Goal: Task Accomplishment & Management: Complete application form

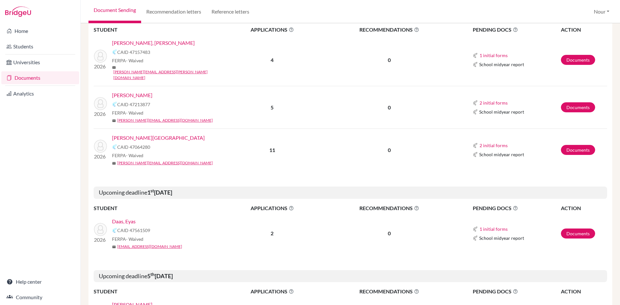
scroll to position [226, 0]
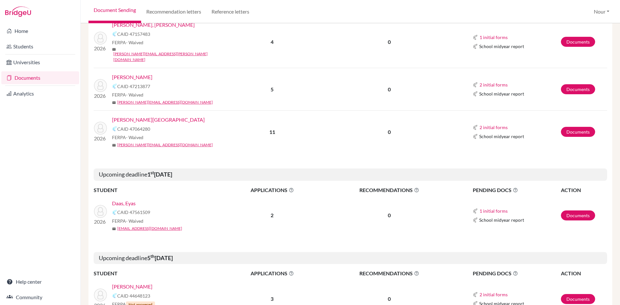
click at [119, 199] on link "Daas, Eyas" at bounding box center [124, 203] width 24 height 8
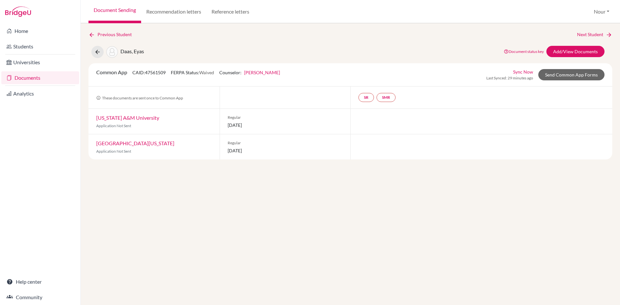
click at [29, 77] on link "Documents" at bounding box center [40, 77] width 78 height 13
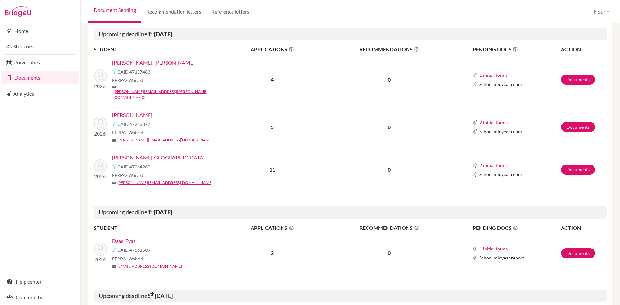
scroll to position [226, 0]
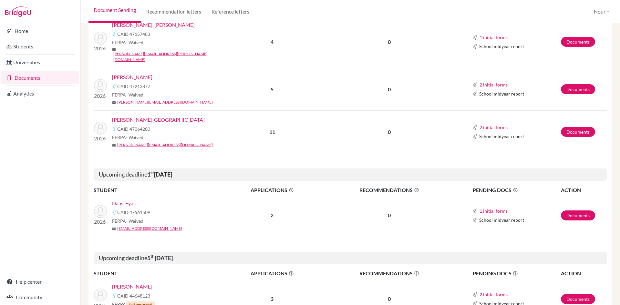
click at [129, 199] on link "Daas, Eyas" at bounding box center [124, 203] width 24 height 8
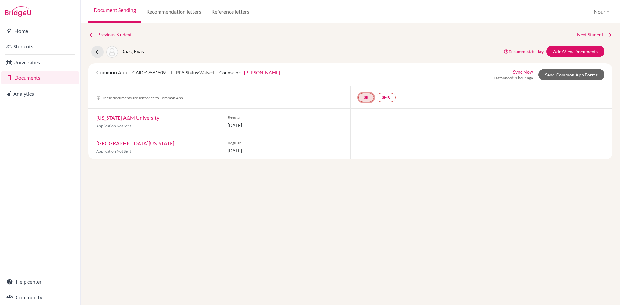
click at [366, 93] on link "SR" at bounding box center [365, 97] width 15 height 9
click at [366, 75] on div "School report Incomplete" at bounding box center [366, 81] width 30 height 13
click at [366, 84] on small "Incomplete" at bounding box center [366, 84] width 30 height 6
click at [366, 99] on link "SR" at bounding box center [365, 97] width 15 height 9
click at [368, 86] on small "Incomplete" at bounding box center [366, 84] width 30 height 6
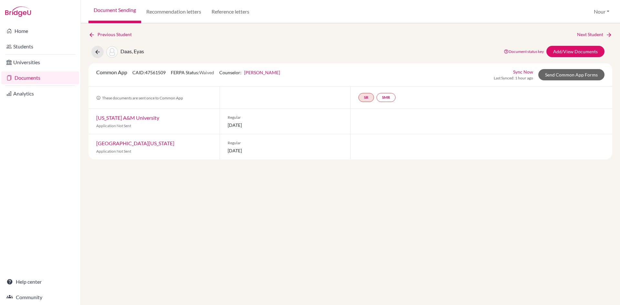
click at [557, 83] on div "Common App CAID: 47561509 FERPA Status: Waived Counselor: Nour Bekhaazi First N…" at bounding box center [350, 74] width 524 height 23
click at [557, 78] on link "Send Common App Forms" at bounding box center [571, 74] width 66 height 11
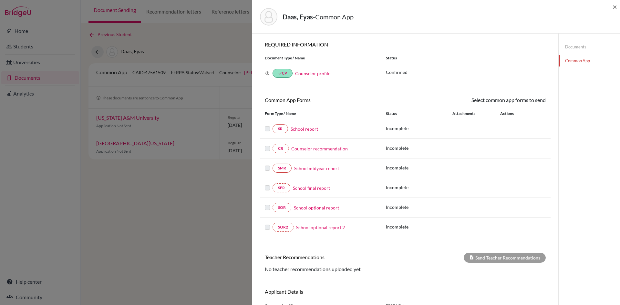
click at [311, 128] on link "School report" at bounding box center [303, 129] width 27 height 7
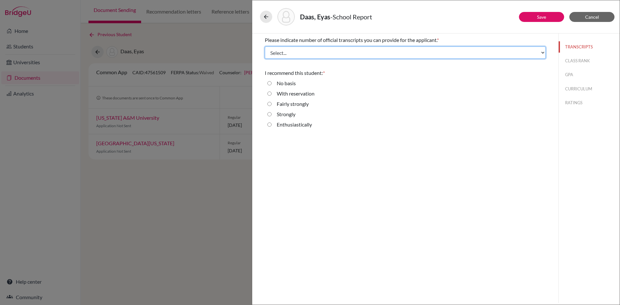
click at [304, 52] on select "Select... 1 2 3 4" at bounding box center [405, 52] width 281 height 12
select select "3"
click at [265, 46] on select "Select... 1 2 3 4" at bounding box center [405, 52] width 281 height 12
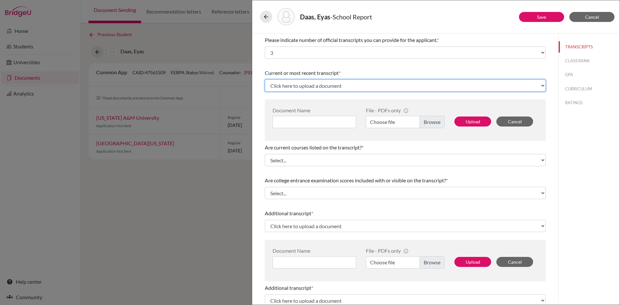
drag, startPoint x: 311, startPoint y: 88, endPoint x: 315, endPoint y: 88, distance: 4.2
click at [311, 88] on select "Click here to upload a document Upload New File" at bounding box center [405, 85] width 281 height 12
select select "Upload New File"
click at [265, 79] on select "Click here to upload a document Upload New File" at bounding box center [405, 85] width 281 height 12
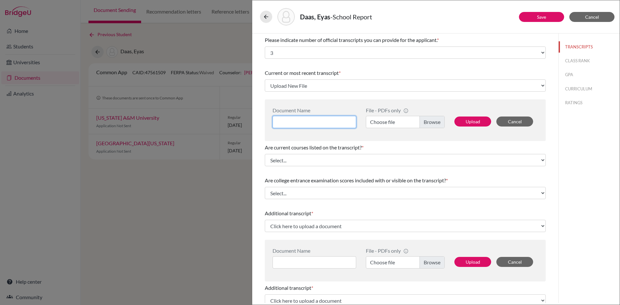
click at [306, 123] on input at bounding box center [314, 122] width 84 height 12
click at [289, 121] on input "Trasncript 11" at bounding box center [314, 122] width 84 height 12
drag, startPoint x: 329, startPoint y: 124, endPoint x: 272, endPoint y: 117, distance: 56.8
click at [273, 117] on input "Transcript 11" at bounding box center [314, 122] width 84 height 12
type input "Transcript 11"
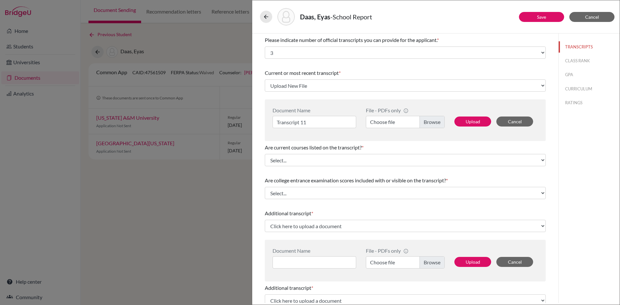
click at [424, 121] on label "Choose file" at bounding box center [405, 122] width 79 height 12
click at [424, 121] on input "Choose file" at bounding box center [405, 122] width 79 height 12
click at [465, 122] on button "Upload" at bounding box center [472, 122] width 37 height 10
select select "676349"
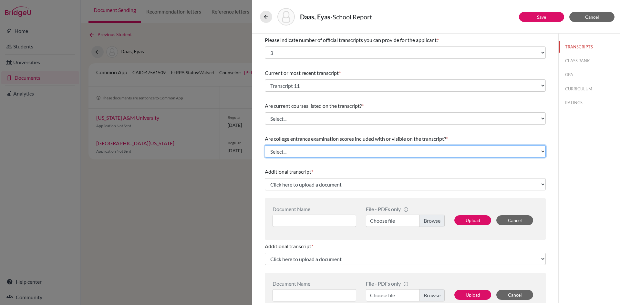
click at [301, 151] on select "Select... Yes No" at bounding box center [405, 151] width 281 height 12
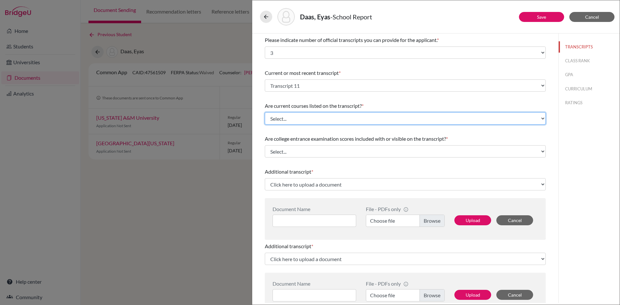
click at [296, 119] on select "Select... Yes No" at bounding box center [405, 118] width 281 height 12
select select "1"
click at [265, 112] on select "Select... Yes No" at bounding box center [405, 118] width 281 height 12
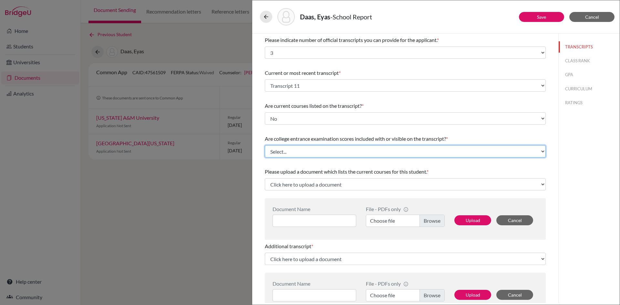
click at [296, 152] on select "Select... Yes No" at bounding box center [405, 151] width 281 height 12
select select "1"
click at [265, 145] on select "Select... Yes No" at bounding box center [405, 151] width 281 height 12
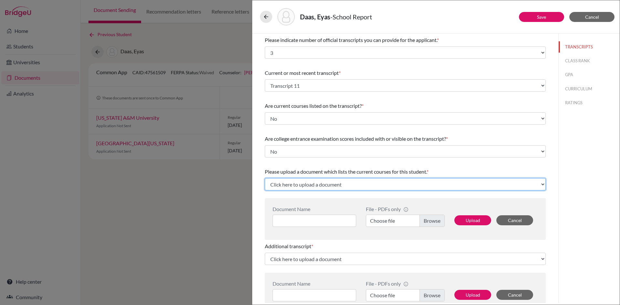
drag, startPoint x: 294, startPoint y: 185, endPoint x: 299, endPoint y: 186, distance: 5.0
click at [294, 185] on select "Click here to upload a document Upload New File" at bounding box center [405, 184] width 281 height 12
select select "Upload New File"
click at [265, 178] on select "Click here to upload a document Upload New File" at bounding box center [405, 184] width 281 height 12
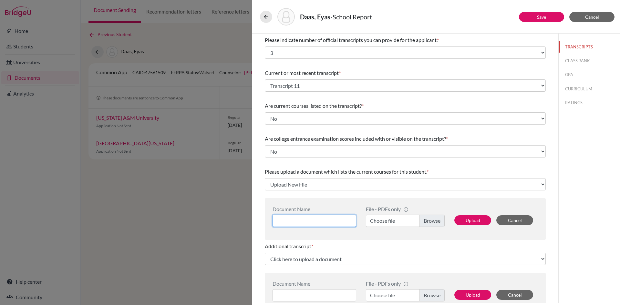
click at [314, 220] on input at bounding box center [314, 221] width 84 height 12
type input "Current Courses"
click at [433, 219] on label "Choose file" at bounding box center [405, 221] width 79 height 12
click at [433, 219] on input "Choose file" at bounding box center [405, 221] width 79 height 12
click at [465, 224] on button "Upload" at bounding box center [472, 220] width 37 height 10
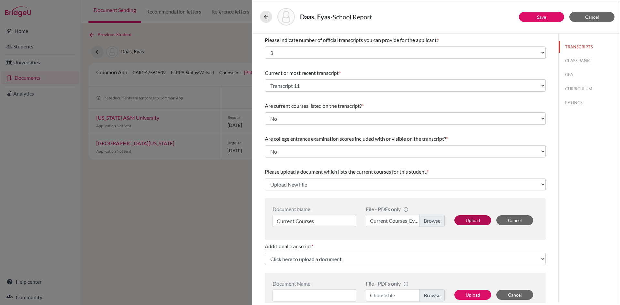
select select "676350"
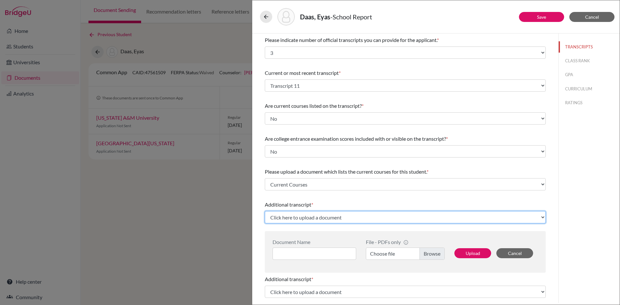
click at [319, 219] on select "Click here to upload a document Upload New File" at bounding box center [405, 217] width 281 height 12
select select "Upload New File"
click at [265, 211] on select "Click here to upload a document Upload New File" at bounding box center [405, 217] width 281 height 12
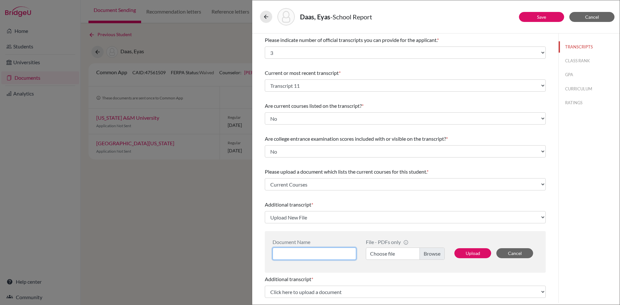
click at [310, 254] on input at bounding box center [314, 254] width 84 height 12
paste input "Transcript 11"
click at [313, 253] on input "Transcript 11" at bounding box center [314, 254] width 84 height 12
type input "Transcript 10"
click at [423, 257] on label "Choose file" at bounding box center [405, 254] width 79 height 12
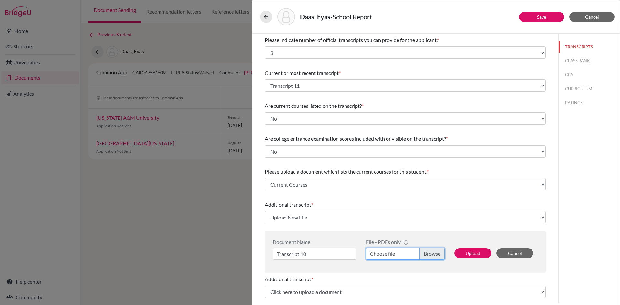
click at [423, 257] on input "Choose file" at bounding box center [405, 254] width 79 height 12
click at [460, 255] on button "Upload" at bounding box center [472, 253] width 37 height 10
select select "676351"
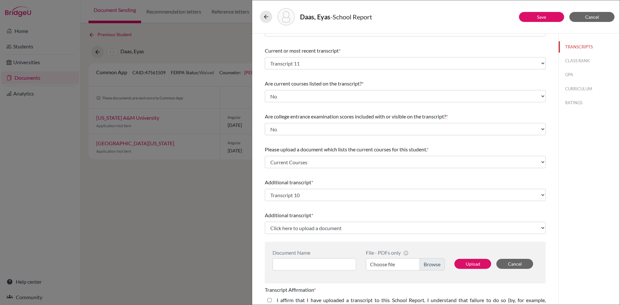
scroll to position [32, 0]
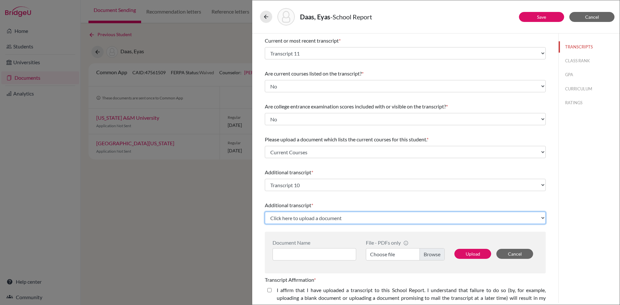
click at [363, 220] on select "Click here to upload a document Upload New File" at bounding box center [405, 218] width 281 height 12
select select "Upload New File"
click at [265, 212] on select "Click here to upload a document Upload New File" at bounding box center [405, 218] width 281 height 12
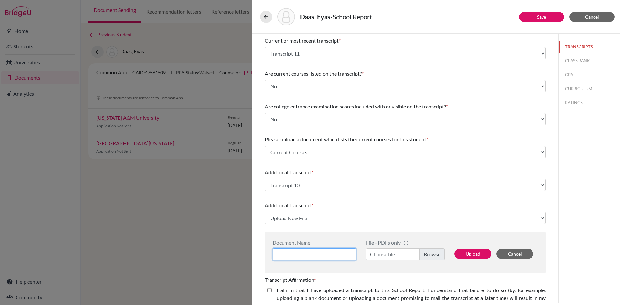
click at [320, 259] on input at bounding box center [314, 254] width 84 height 12
paste input "Transcript 11"
type input "Transcript 9"
click at [432, 255] on label "Choose file" at bounding box center [405, 254] width 79 height 12
click at [432, 255] on input "Choose file" at bounding box center [405, 254] width 79 height 12
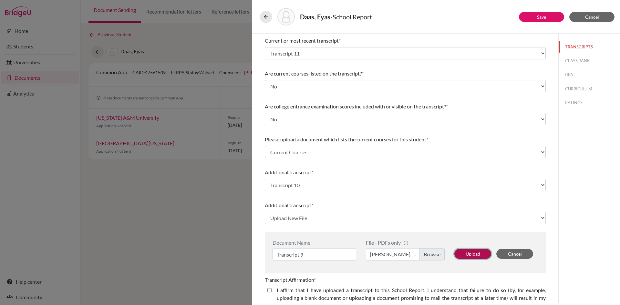
click at [471, 254] on button "Upload" at bounding box center [472, 254] width 37 height 10
select select "676352"
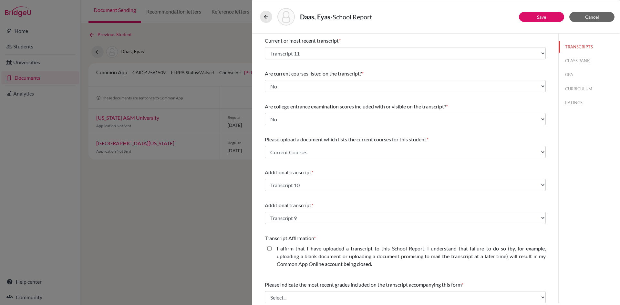
scroll to position [97, 0]
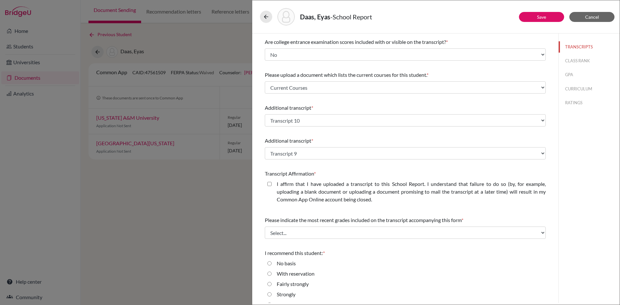
click at [270, 185] on closed\ "I affirm that I have uploaded a transcript to this School Report. I understand …" at bounding box center [269, 184] width 4 height 8
checkbox closed\ "true"
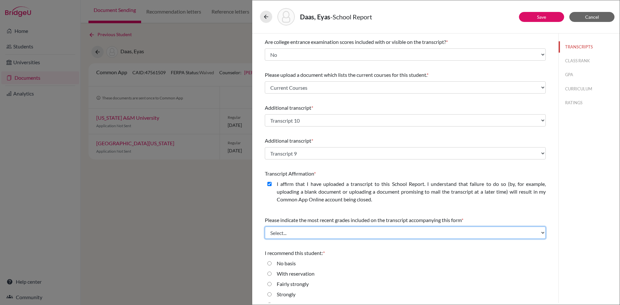
click at [309, 233] on select "Select... Final junior year grades 1st Quarter senior year grades 2nd Quarter/1…" at bounding box center [405, 233] width 281 height 12
select select "0"
click at [265, 227] on select "Select... Final junior year grades 1st Quarter senior year grades 2nd Quarter/1…" at bounding box center [405, 233] width 281 height 12
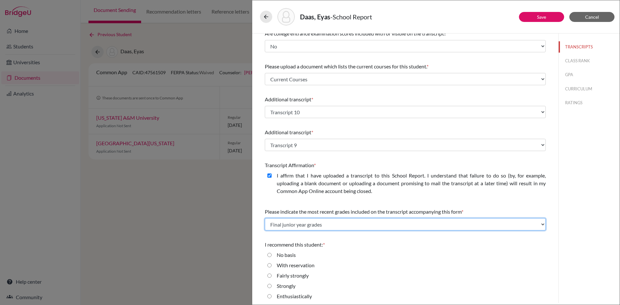
scroll to position [107, 0]
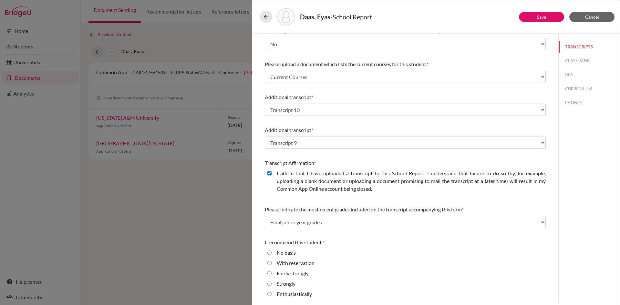
click at [270, 285] on input "Strongly" at bounding box center [269, 284] width 4 height 8
radio input "true"
click at [564, 61] on button "CLASS RANK" at bounding box center [588, 60] width 61 height 11
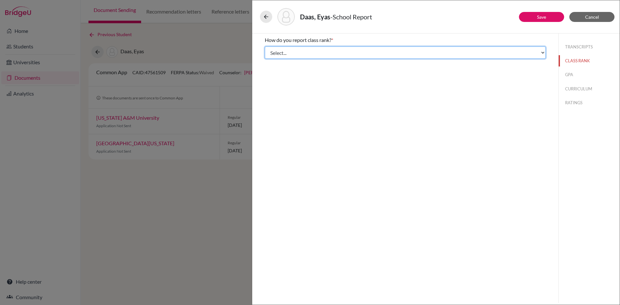
drag, startPoint x: 361, startPoint y: 48, endPoint x: 361, endPoint y: 52, distance: 3.6
click at [361, 48] on select "Select... Exact Decile Quintile Quartile None" at bounding box center [405, 52] width 281 height 12
select select "5"
click at [265, 46] on select "Select... Exact Decile Quintile Quartile None" at bounding box center [405, 52] width 281 height 12
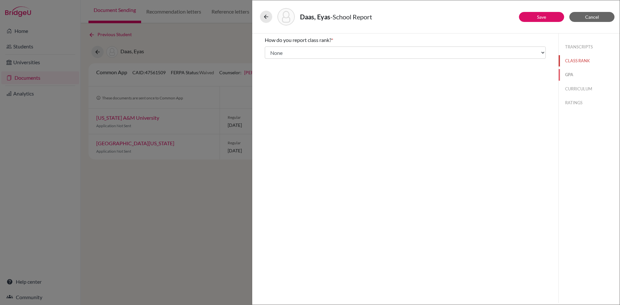
click at [572, 76] on button "GPA" at bounding box center [588, 74] width 61 height 11
click at [270, 50] on input "Yes" at bounding box center [269, 50] width 4 height 8
radio input "true"
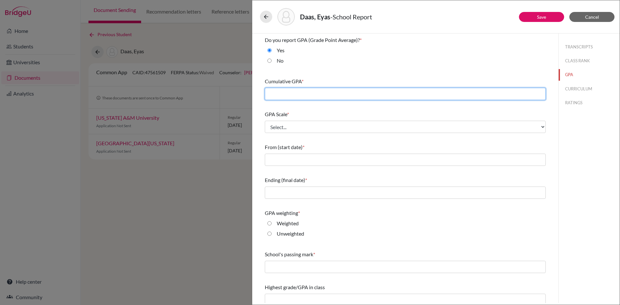
click at [285, 90] on input "text" at bounding box center [405, 94] width 281 height 12
type input "3.87"
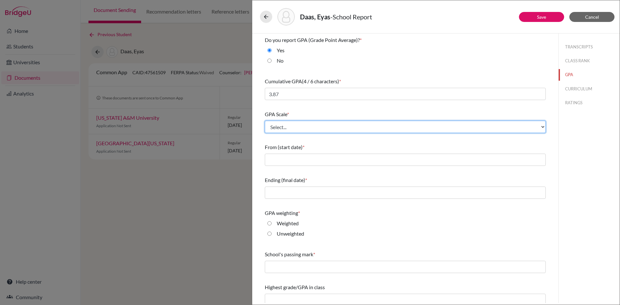
click at [300, 127] on select "Select... 4 5 6 7 8 9 10 11 12 13 14 15 16 17 18 19 20 100" at bounding box center [405, 127] width 281 height 12
select select "4"
click at [265, 121] on select "Select... 4 5 6 7 8 9 10 11 12 13 14 15 16 17 18 19 20 100" at bounding box center [405, 127] width 281 height 12
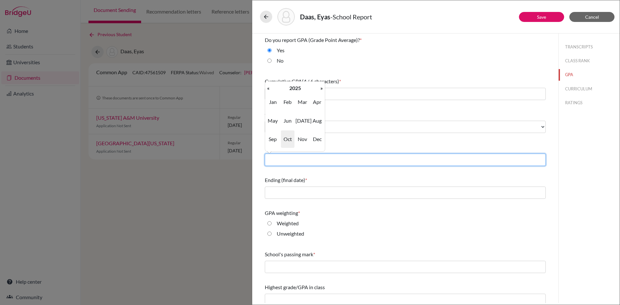
click at [295, 158] on input "text" at bounding box center [405, 160] width 281 height 12
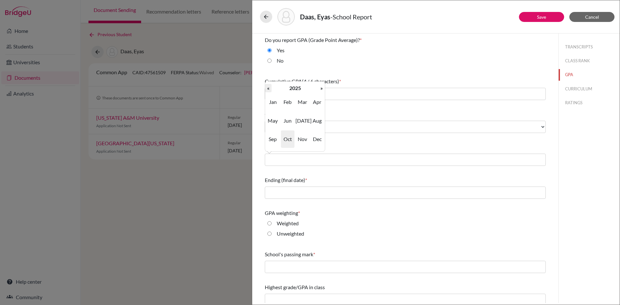
click at [270, 90] on th "«" at bounding box center [268, 88] width 6 height 8
click at [315, 123] on span "Aug" at bounding box center [317, 120] width 14 height 17
type input "08/2022"
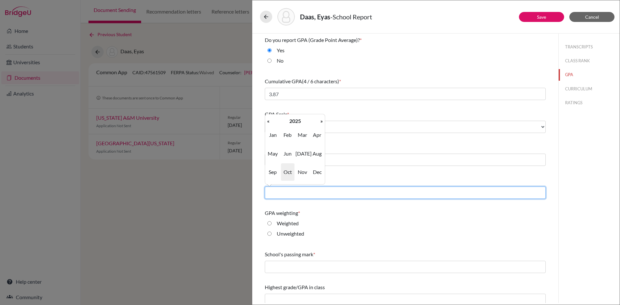
click at [308, 195] on input "text" at bounding box center [405, 193] width 281 height 12
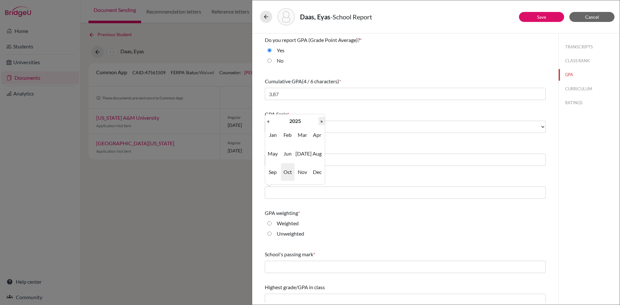
click at [321, 122] on th "»" at bounding box center [321, 121] width 6 height 8
click at [303, 156] on span "[DATE]" at bounding box center [302, 153] width 14 height 17
type input "07/2026"
click at [270, 225] on input "Weighted" at bounding box center [269, 223] width 4 height 8
radio input "true"
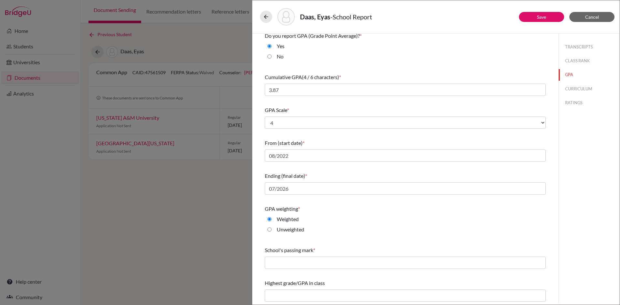
scroll to position [5, 0]
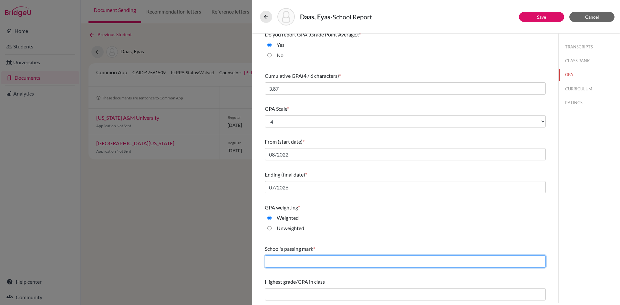
click at [328, 261] on input "text" at bounding box center [405, 261] width 281 height 12
type input "60"
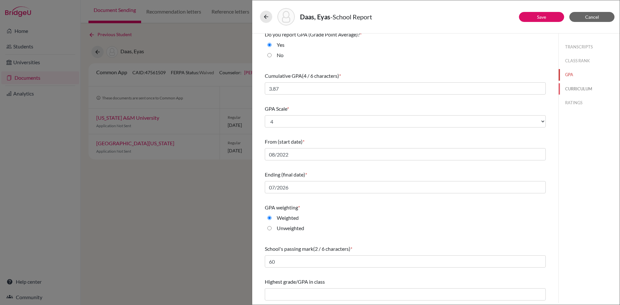
click at [586, 89] on button "CURRICULUM" at bounding box center [588, 88] width 61 height 11
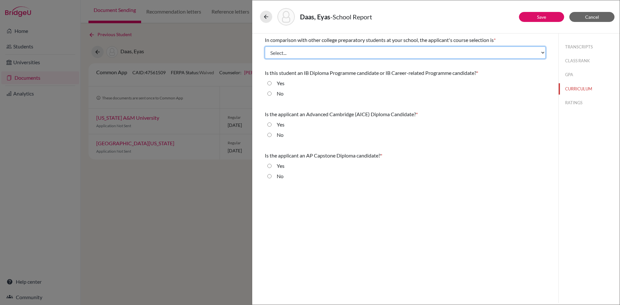
click at [301, 50] on select "Select... Less than demanding Average [PERSON_NAME] Very demanding Most demandi…" at bounding box center [405, 52] width 281 height 12
select select "3"
click at [265, 46] on select "Select... Less than demanding Average [PERSON_NAME] Very demanding Most demandi…" at bounding box center [405, 52] width 281 height 12
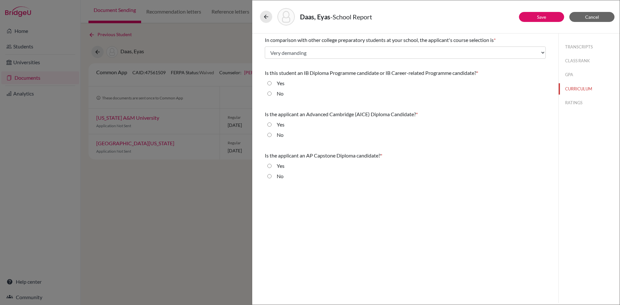
click at [269, 95] on input "No" at bounding box center [269, 94] width 4 height 8
radio input "true"
click at [270, 133] on input "No" at bounding box center [269, 135] width 4 height 8
radio input "true"
click at [272, 177] on div "No" at bounding box center [277, 177] width 12 height 10
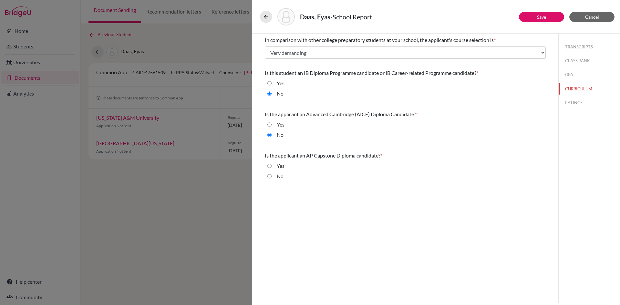
click at [270, 178] on input "No" at bounding box center [269, 176] width 4 height 8
radio input "true"
click at [575, 112] on div "TRANSCRIPTS CLASS RANK GPA CURRICULUM RATINGS" at bounding box center [588, 74] width 61 height 80
click at [575, 106] on button "RATINGS" at bounding box center [588, 102] width 61 height 11
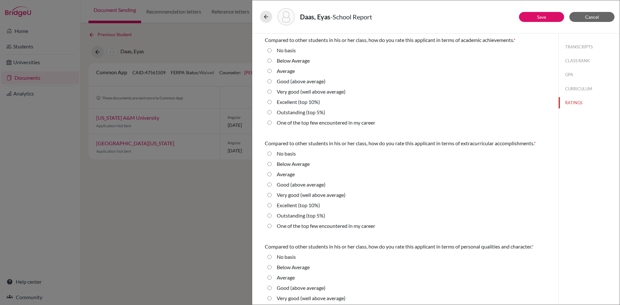
click at [269, 91] on average\) "Very good (well above average)" at bounding box center [269, 92] width 4 height 8
radio average\) "true"
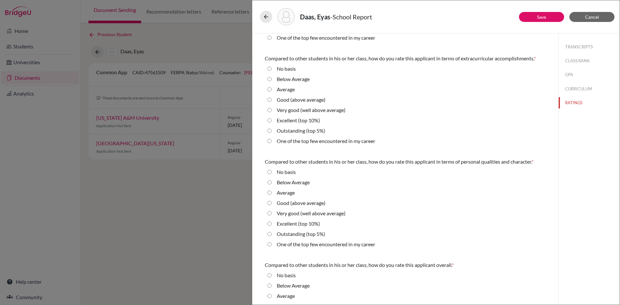
scroll to position [32, 0]
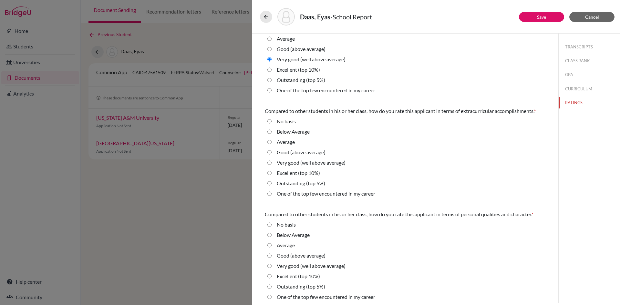
click at [269, 163] on average\) "Very good (well above average)" at bounding box center [269, 163] width 4 height 8
radio average\) "true"
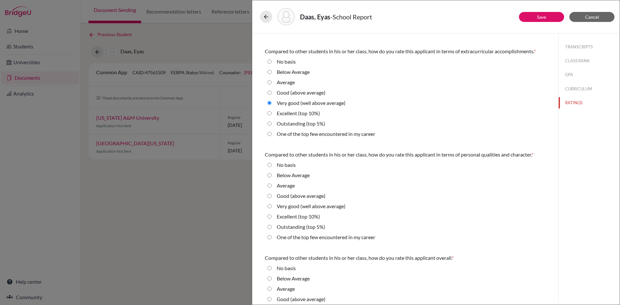
scroll to position [97, 0]
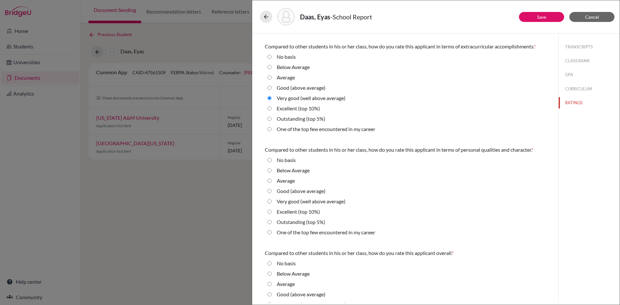
click at [270, 202] on average\) "Very good (well above average)" at bounding box center [269, 202] width 4 height 8
radio average\) "true"
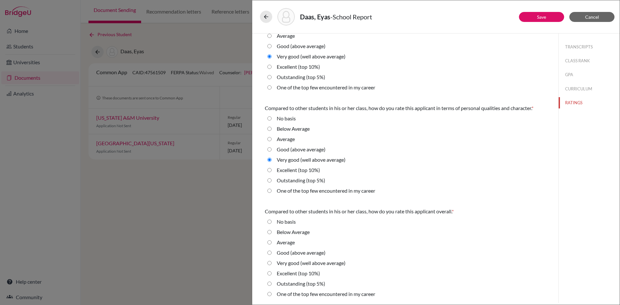
click at [270, 263] on average\) "Very good (well above average)" at bounding box center [269, 263] width 4 height 8
radio average\) "true"
click at [530, 22] on button "Save" at bounding box center [541, 17] width 45 height 10
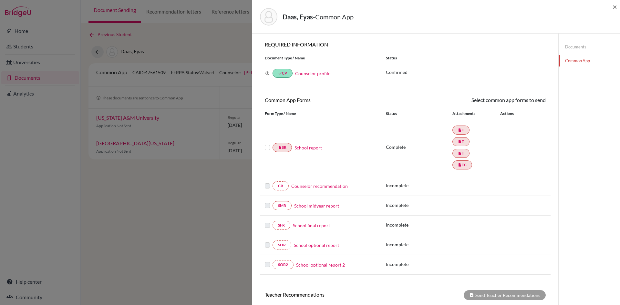
click at [267, 144] on label at bounding box center [267, 144] width 5 height 0
click at [0, 0] on input "checkbox" at bounding box center [0, 0] width 0 height 0
click at [525, 103] on link "Send" at bounding box center [532, 101] width 27 height 10
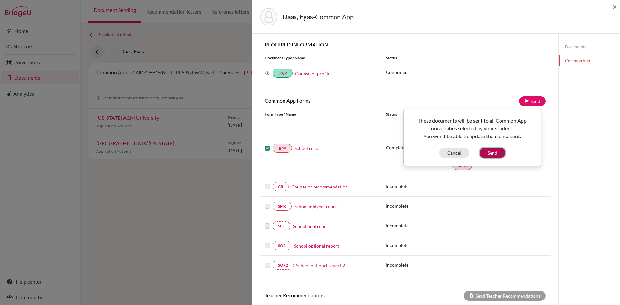
click at [493, 150] on button "Send" at bounding box center [492, 153] width 26 height 10
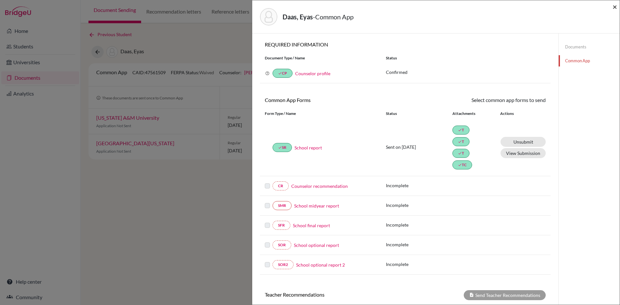
click at [614, 8] on span "×" at bounding box center [614, 6] width 5 height 9
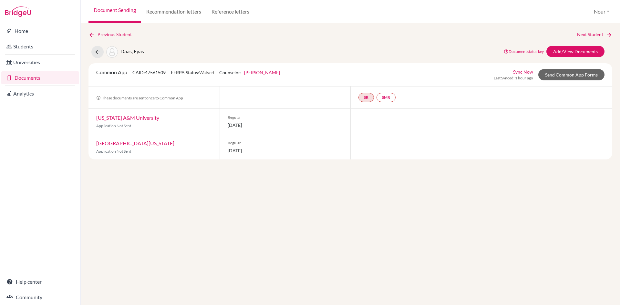
click at [25, 82] on link "Documents" at bounding box center [40, 77] width 78 height 13
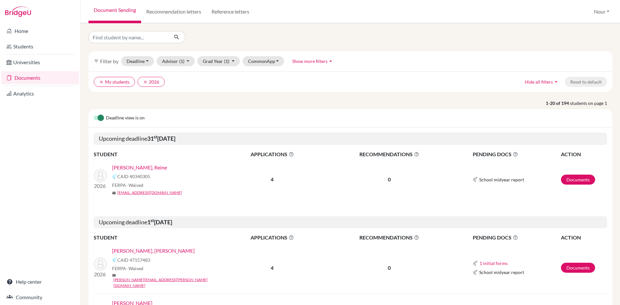
scroll to position [129, 0]
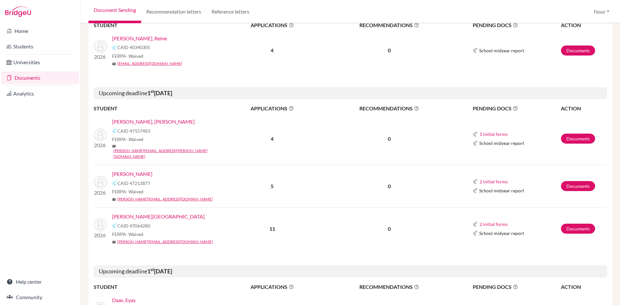
click at [131, 213] on link "[PERSON_NAME][GEOGRAPHIC_DATA]" at bounding box center [158, 217] width 93 height 8
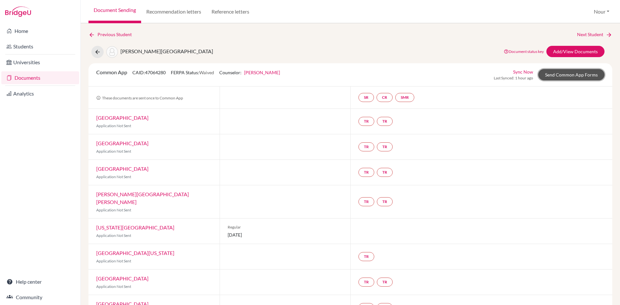
click at [563, 76] on link "Send Common App Forms" at bounding box center [571, 74] width 66 height 11
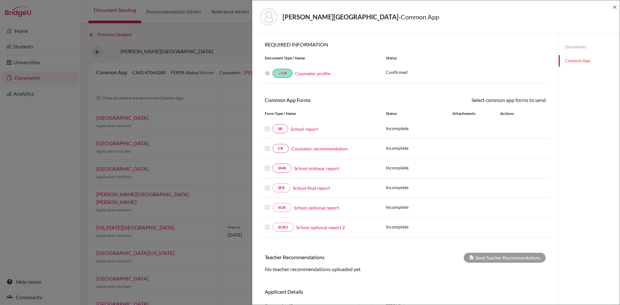
click at [268, 125] on label at bounding box center [267, 125] width 5 height 0
click at [273, 129] on link "SR" at bounding box center [279, 128] width 15 height 9
click at [302, 130] on link "School report" at bounding box center [303, 129] width 27 height 7
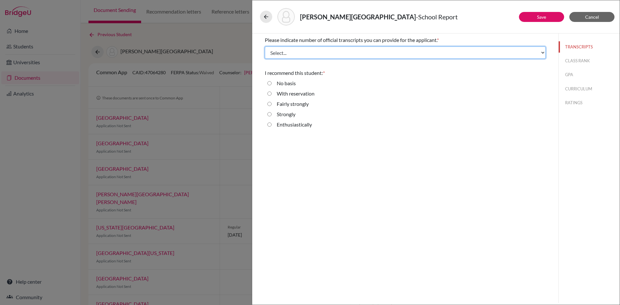
click at [286, 51] on select "Select... 1 2 3 4" at bounding box center [405, 52] width 281 height 12
select select "2"
click at [265, 46] on select "Select... 1 2 3 4" at bounding box center [405, 52] width 281 height 12
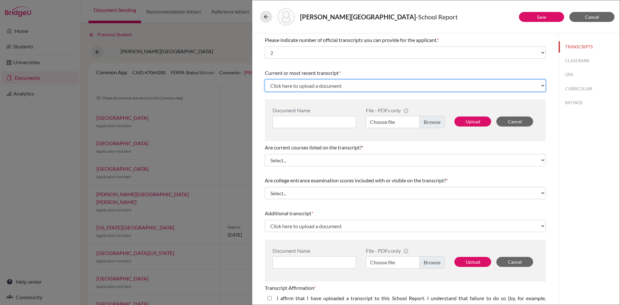
click at [298, 84] on select "Click here to upload a document Upload New File" at bounding box center [405, 85] width 281 height 12
select select "Upload New File"
click at [265, 79] on select "Click here to upload a document Upload New File" at bounding box center [405, 85] width 281 height 12
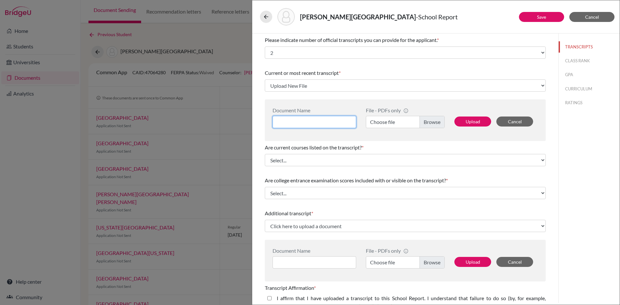
click at [300, 118] on input at bounding box center [314, 122] width 84 height 12
paste input "Transcript 11"
type input "Transcript 11"
click at [420, 120] on label "Choose file" at bounding box center [405, 122] width 79 height 12
click at [420, 120] on input "Choose file" at bounding box center [405, 122] width 79 height 12
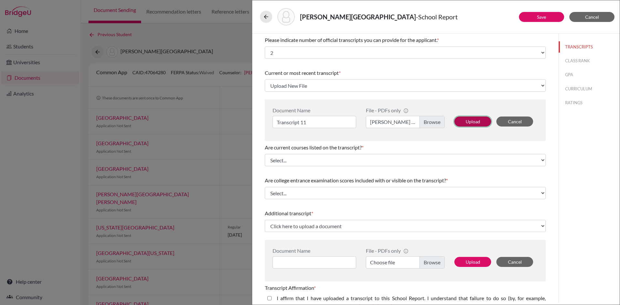
click at [461, 123] on button "Upload" at bounding box center [472, 122] width 37 height 10
select select "676357"
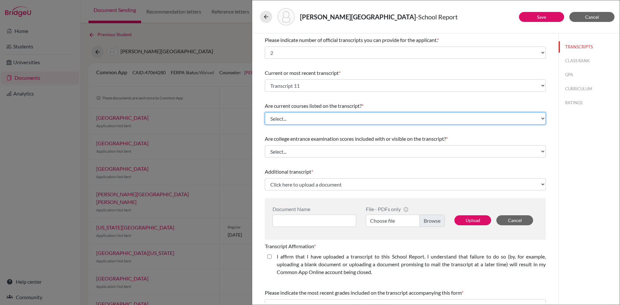
click at [308, 117] on select "Select... Yes No" at bounding box center [405, 118] width 281 height 12
select select "1"
click at [265, 112] on select "Select... Yes No" at bounding box center [405, 118] width 281 height 12
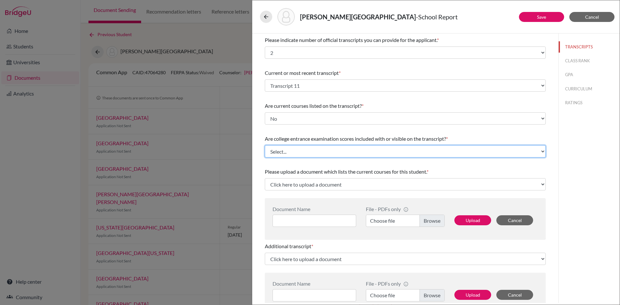
click at [288, 150] on select "Select... Yes No" at bounding box center [405, 151] width 281 height 12
select select "1"
click at [265, 145] on select "Select... Yes No" at bounding box center [405, 151] width 281 height 12
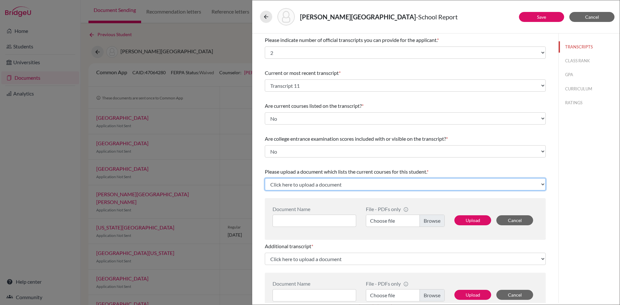
click at [291, 186] on select "Click here to upload a document Upload New File" at bounding box center [405, 184] width 281 height 12
select select "Upload New File"
click at [265, 178] on select "Click here to upload a document Upload New File" at bounding box center [405, 184] width 281 height 12
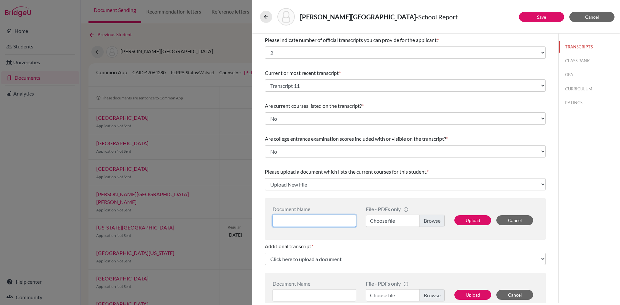
click at [306, 222] on input at bounding box center [314, 221] width 84 height 12
type input "Current Courses"
click at [414, 221] on label "Choose file" at bounding box center [405, 221] width 79 height 12
click at [414, 221] on input "Choose file" at bounding box center [405, 221] width 79 height 12
click at [462, 217] on button "Upload" at bounding box center [472, 220] width 37 height 10
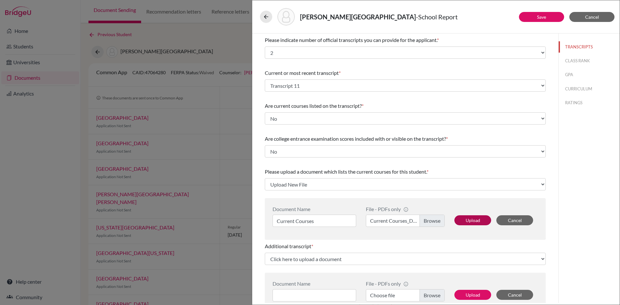
select select "676358"
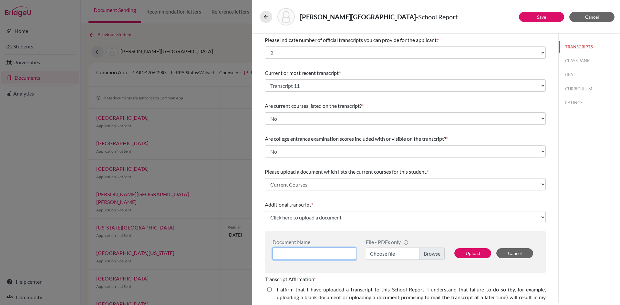
click at [320, 253] on input at bounding box center [314, 254] width 84 height 12
paste input "Transcript 11"
type input "Transcript 10"
click at [434, 256] on label "Choose file" at bounding box center [405, 254] width 79 height 12
click at [434, 256] on input "Choose file" at bounding box center [405, 254] width 79 height 12
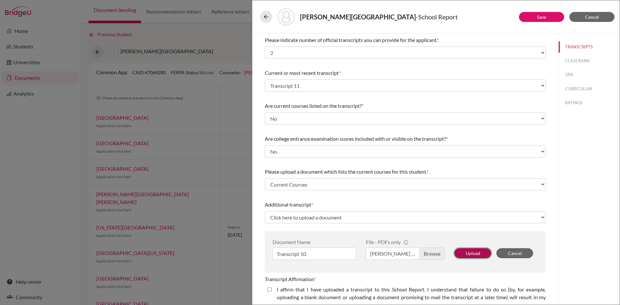
click at [469, 256] on button "Upload" at bounding box center [472, 253] width 37 height 10
select select "676359"
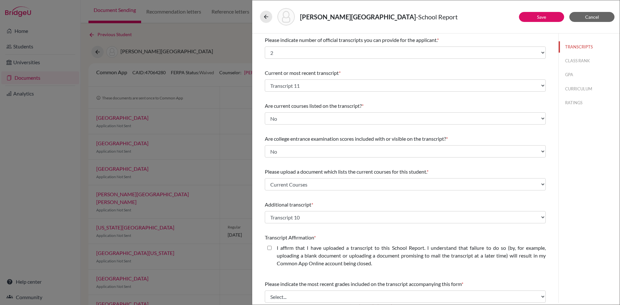
scroll to position [32, 0]
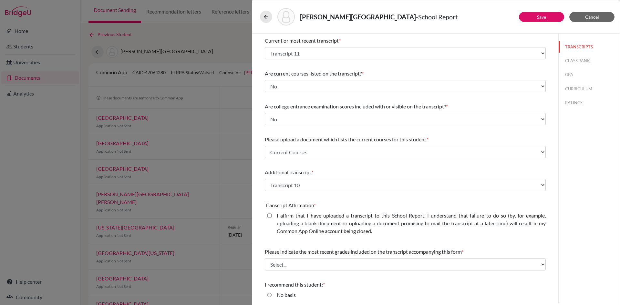
click at [268, 216] on closed\ "I affirm that I have uploaded a transcript to this School Report. I understand …" at bounding box center [269, 216] width 4 height 8
checkbox closed\ "true"
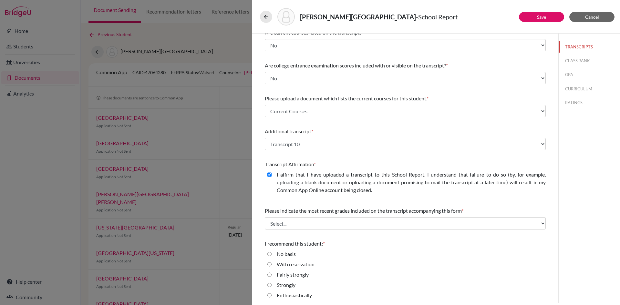
scroll to position [75, 0]
click at [301, 226] on select "Select... Final junior year grades 1st Quarter senior year grades 2nd Quarter/1…" at bounding box center [405, 222] width 281 height 12
select select "0"
click at [265, 216] on select "Select... Final junior year grades 1st Quarter senior year grades 2nd Quarter/1…" at bounding box center [405, 222] width 281 height 12
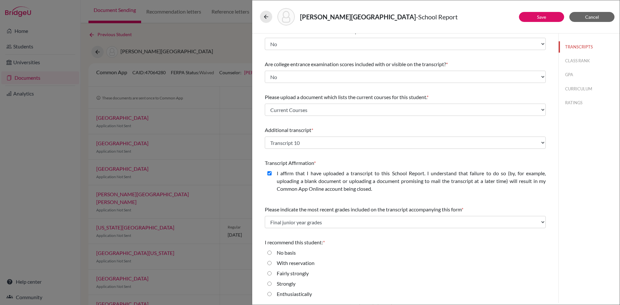
click at [270, 294] on input "Enthusiastically" at bounding box center [269, 294] width 4 height 8
radio input "true"
click at [566, 56] on button "CLASS RANK" at bounding box center [588, 60] width 61 height 11
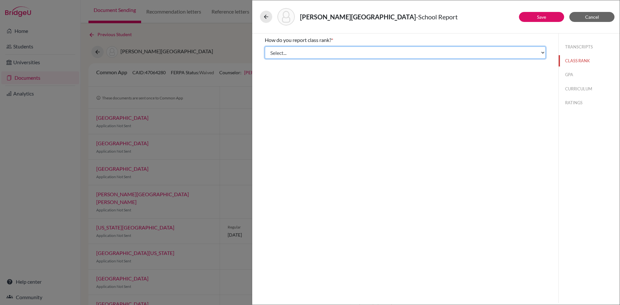
click at [321, 50] on select "Select... Exact Decile Quintile Quartile None" at bounding box center [405, 52] width 281 height 12
select select "5"
click at [265, 46] on select "Select... Exact Decile Quintile Quartile None" at bounding box center [405, 52] width 281 height 12
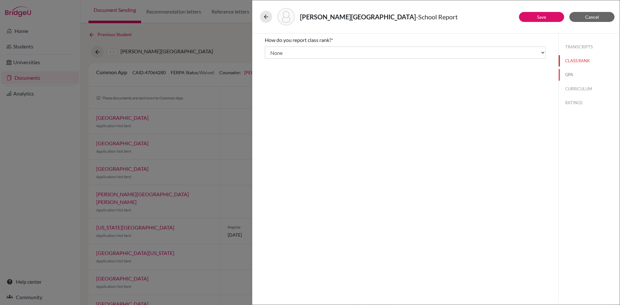
click at [568, 77] on button "GPA" at bounding box center [588, 74] width 61 height 11
click at [268, 51] on input "Yes" at bounding box center [269, 50] width 4 height 8
radio input "true"
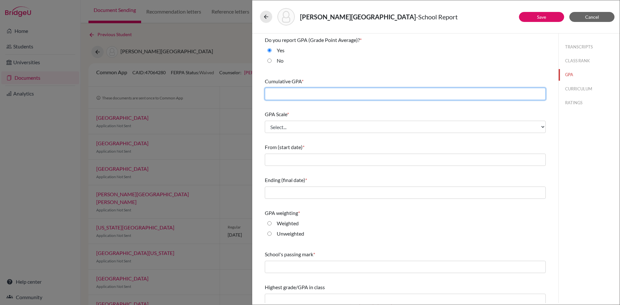
click at [285, 97] on input "text" at bounding box center [405, 94] width 281 height 12
type input "4.1"
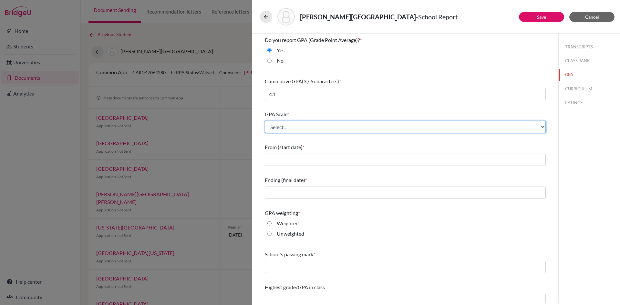
click at [286, 128] on select "Select... 4 5 6 7 8 9 10 11 12 13 14 15 16 17 18 19 20 100" at bounding box center [405, 127] width 281 height 12
select select "4"
click at [265, 121] on select "Select... 4 5 6 7 8 9 10 11 12 13 14 15 16 17 18 19 20 100" at bounding box center [405, 127] width 281 height 12
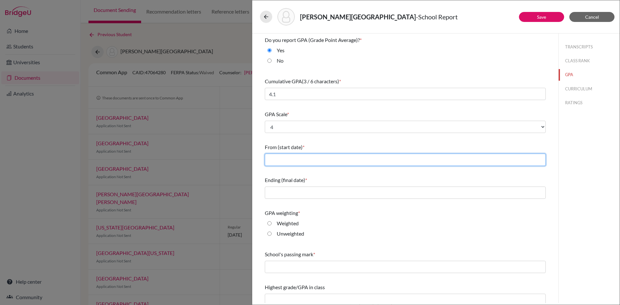
click at [358, 158] on input "text" at bounding box center [405, 160] width 281 height 12
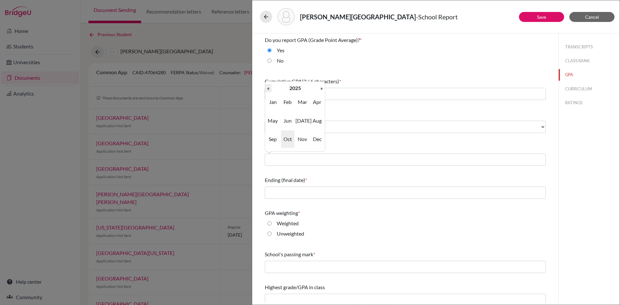
click at [270, 87] on th "«" at bounding box center [268, 88] width 6 height 8
click at [317, 120] on span "Aug" at bounding box center [317, 120] width 14 height 17
type input "08/2022"
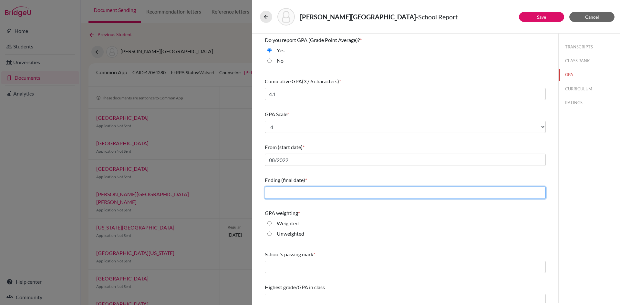
click at [330, 193] on input "text" at bounding box center [405, 193] width 281 height 12
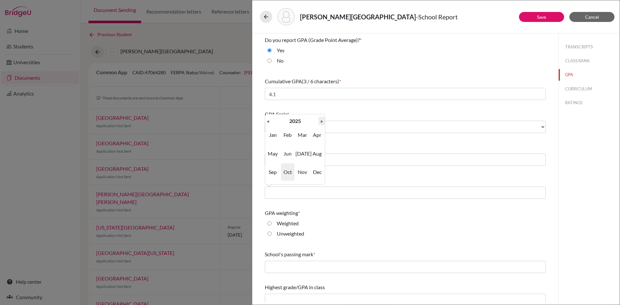
click at [320, 123] on th "»" at bounding box center [321, 121] width 6 height 8
click at [300, 156] on span "[DATE]" at bounding box center [302, 153] width 14 height 17
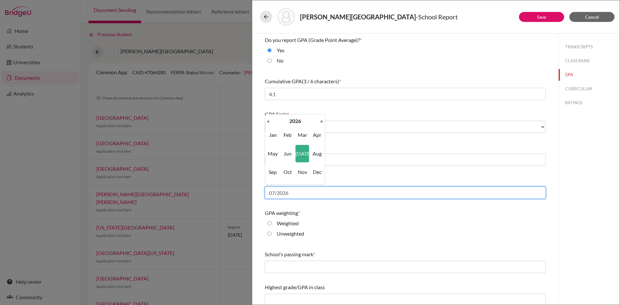
click at [335, 192] on input "07/2026" at bounding box center [405, 193] width 281 height 12
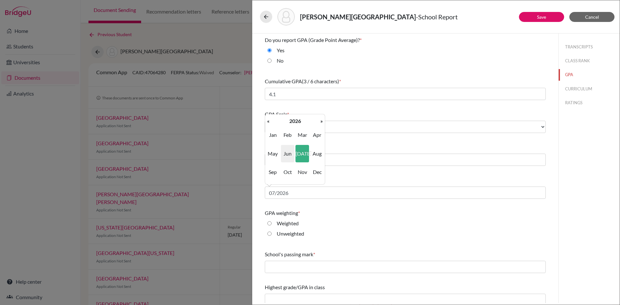
click at [286, 153] on span "Jun" at bounding box center [288, 153] width 14 height 17
type input "06/2026"
click at [268, 221] on input "Weighted" at bounding box center [269, 223] width 4 height 8
radio input "true"
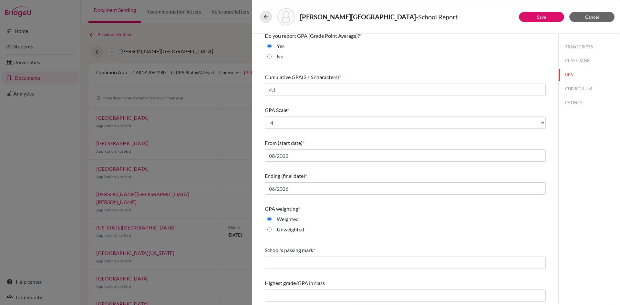
scroll to position [5, 0]
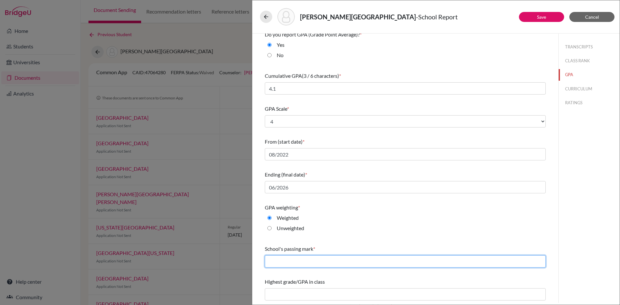
click at [307, 260] on input "text" at bounding box center [405, 261] width 281 height 12
type input "60"
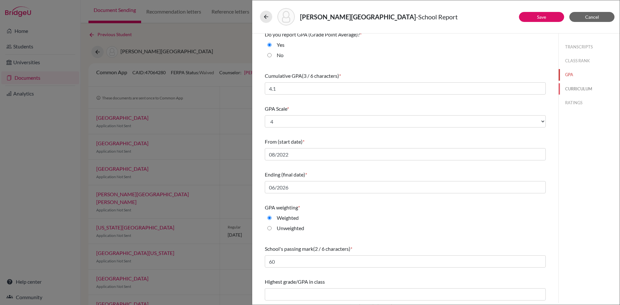
click at [578, 88] on button "CURRICULUM" at bounding box center [588, 88] width 61 height 11
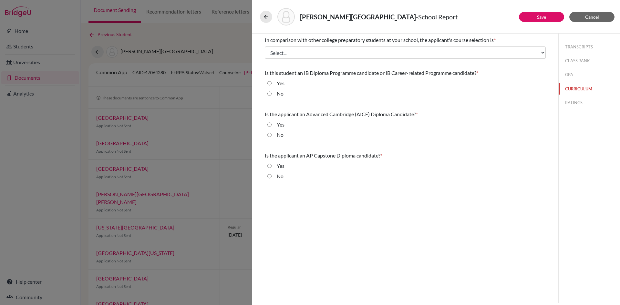
scroll to position [0, 0]
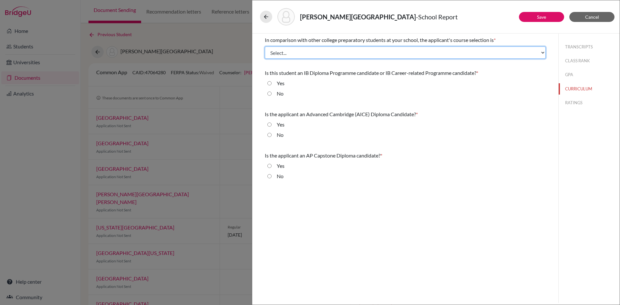
click at [389, 52] on select "Select... Less than demanding Average [PERSON_NAME] Very demanding Most demandi…" at bounding box center [405, 52] width 281 height 12
select select "4"
click at [265, 46] on select "Select... Less than demanding Average [PERSON_NAME] Very demanding Most demandi…" at bounding box center [405, 52] width 281 height 12
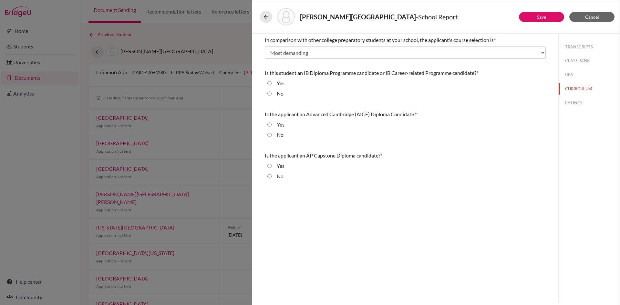
click at [269, 97] on input "No" at bounding box center [269, 94] width 4 height 8
radio input "true"
click at [271, 136] on input "No" at bounding box center [269, 135] width 4 height 8
radio input "true"
click at [269, 178] on input "No" at bounding box center [269, 176] width 4 height 8
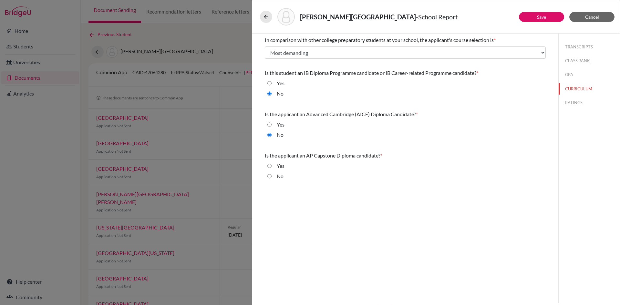
radio input "true"
click at [572, 104] on button "RATINGS" at bounding box center [588, 102] width 61 height 11
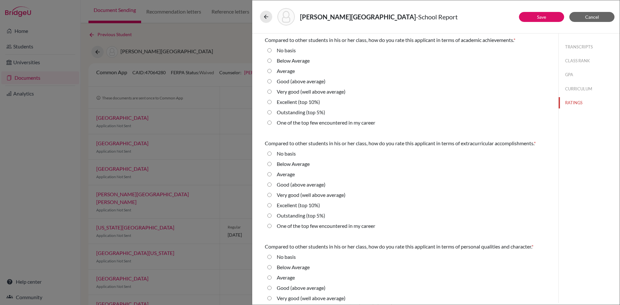
click at [270, 113] on 5\%\) "Outstanding (top 5%)" at bounding box center [269, 112] width 4 height 8
radio 5\%\) "true"
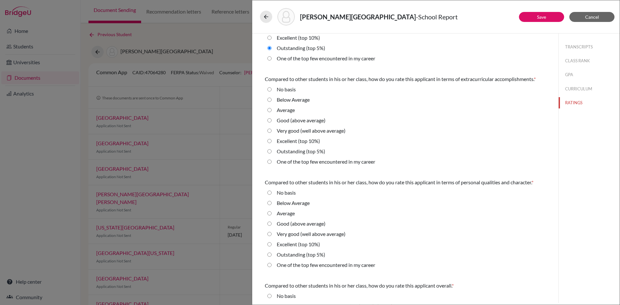
scroll to position [65, 0]
click at [268, 58] on career "One of the top few encountered in my career" at bounding box center [269, 58] width 4 height 8
radio career "true"
click at [269, 163] on career "One of the top few encountered in my career" at bounding box center [269, 162] width 4 height 8
radio career "true"
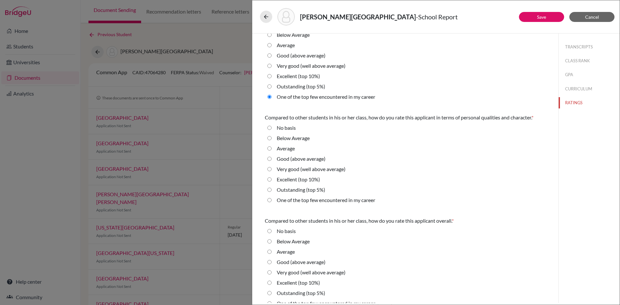
click at [269, 202] on career "One of the top few encountered in my career" at bounding box center [269, 200] width 4 height 8
radio career "true"
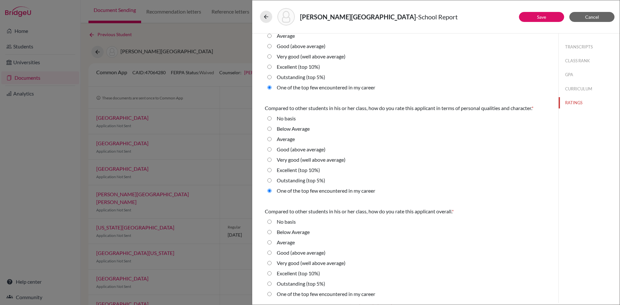
click at [271, 293] on career "One of the top few encountered in my career" at bounding box center [269, 294] width 4 height 8
radio career "true"
click at [555, 16] on button "Save" at bounding box center [541, 17] width 45 height 10
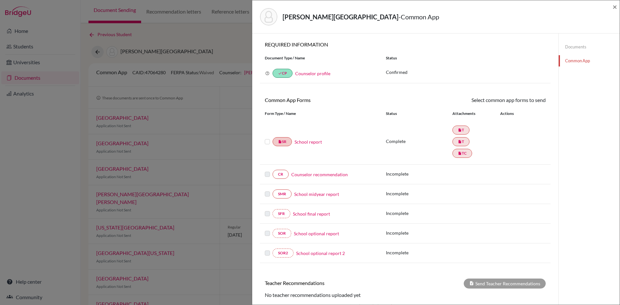
drag, startPoint x: 267, startPoint y: 143, endPoint x: 290, endPoint y: 138, distance: 23.7
click at [267, 138] on label at bounding box center [267, 138] width 5 height 0
click at [0, 0] on input "checkbox" at bounding box center [0, 0] width 0 height 0
click at [535, 99] on link "Send" at bounding box center [532, 101] width 27 height 10
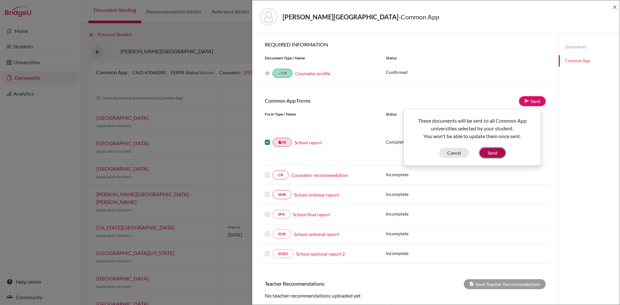
click at [495, 158] on button "Send" at bounding box center [492, 153] width 26 height 10
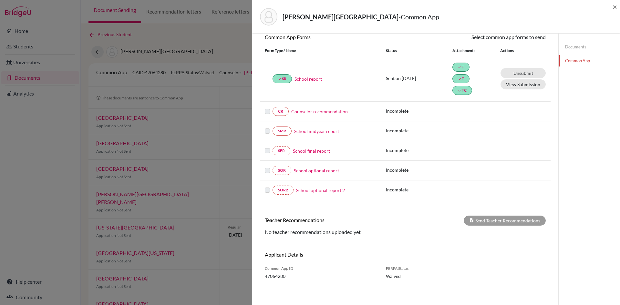
scroll to position [64, 0]
click at [615, 5] on span "×" at bounding box center [614, 6] width 5 height 9
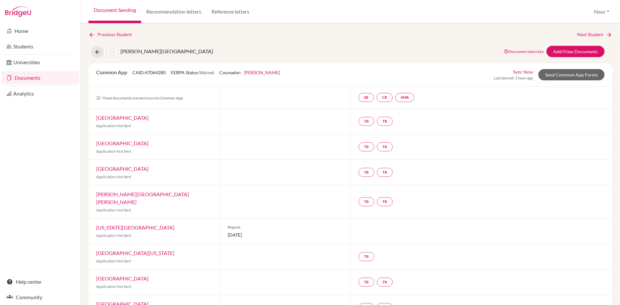
click at [42, 77] on link "Documents" at bounding box center [40, 77] width 78 height 13
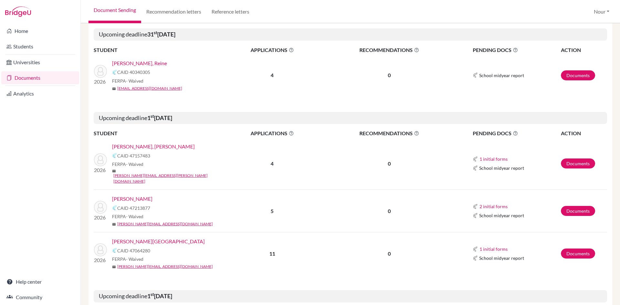
scroll to position [129, 0]
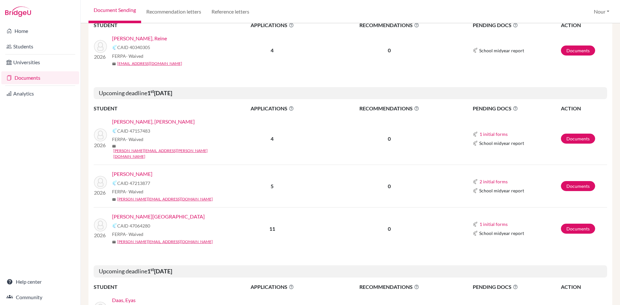
click at [129, 213] on link "[PERSON_NAME][GEOGRAPHIC_DATA]" at bounding box center [158, 217] width 93 height 8
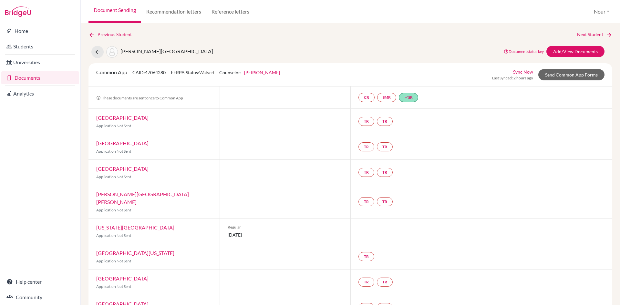
click at [40, 81] on link "Documents" at bounding box center [40, 77] width 78 height 13
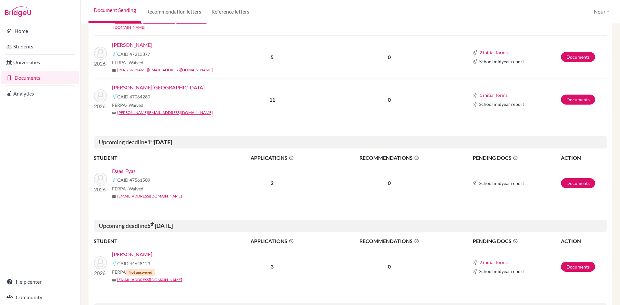
scroll to position [226, 0]
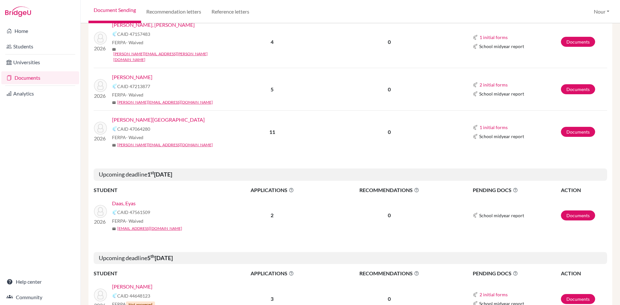
click at [147, 73] on link "[PERSON_NAME]" at bounding box center [132, 77] width 40 height 8
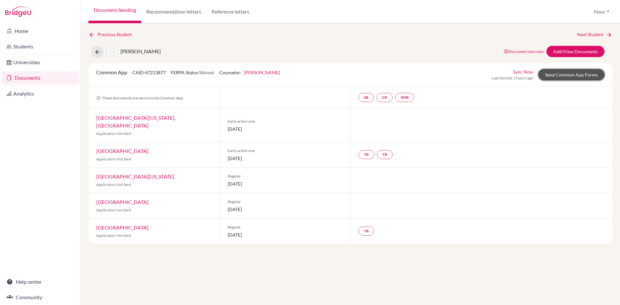
click at [558, 74] on link "Send Common App Forms" at bounding box center [571, 74] width 66 height 11
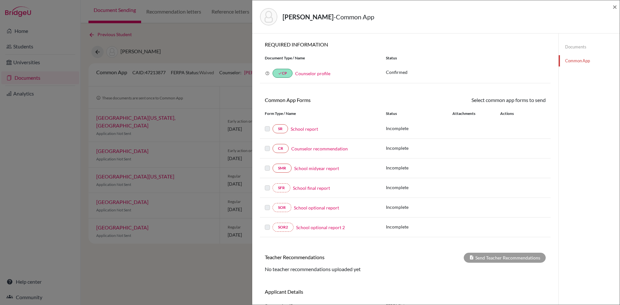
click at [291, 130] on link "School report" at bounding box center [303, 129] width 27 height 7
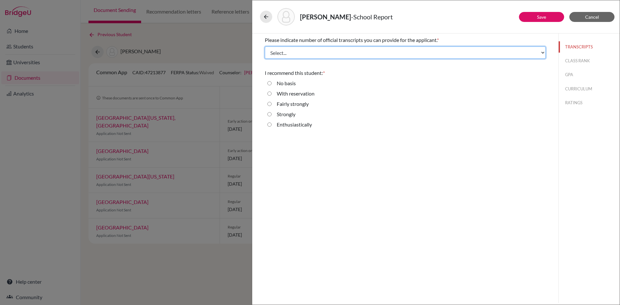
click at [361, 56] on select "Select... 1 2 3 4" at bounding box center [405, 52] width 281 height 12
select select "3"
click at [265, 46] on select "Select... 1 2 3 4" at bounding box center [405, 52] width 281 height 12
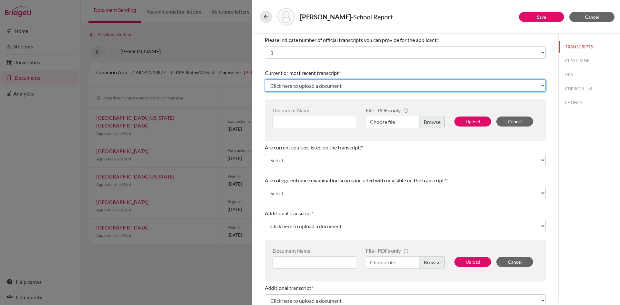
drag, startPoint x: 299, startPoint y: 80, endPoint x: 301, endPoint y: 85, distance: 5.3
click at [299, 80] on select "Click here to upload a document Upload New File" at bounding box center [405, 85] width 281 height 12
select select "Upload New File"
click at [265, 79] on select "Click here to upload a document Upload New File" at bounding box center [405, 85] width 281 height 12
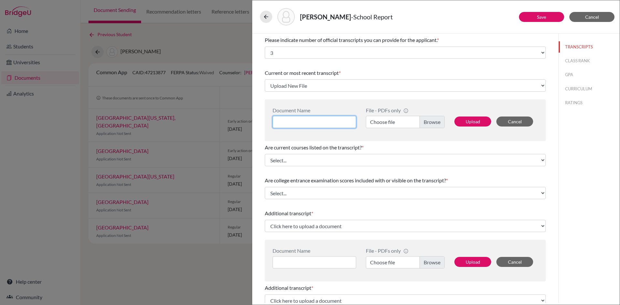
click at [309, 119] on input at bounding box center [314, 122] width 84 height 12
paste input "r"
type input "r"
drag, startPoint x: 313, startPoint y: 123, endPoint x: 273, endPoint y: 119, distance: 39.9
click at [273, 119] on input "Transcript 11" at bounding box center [314, 122] width 84 height 12
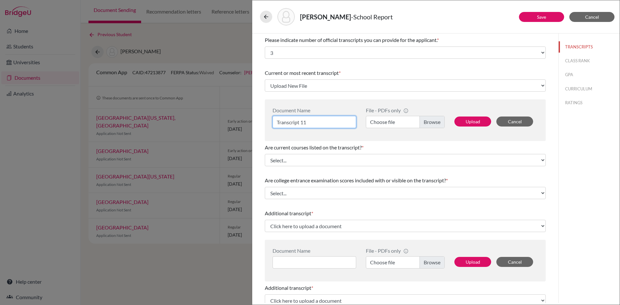
type input "Transcript 11"
click at [421, 120] on label "Choose file" at bounding box center [405, 122] width 79 height 12
click at [421, 120] on input "Choose file" at bounding box center [405, 122] width 79 height 12
click at [480, 119] on button "Upload" at bounding box center [472, 122] width 37 height 10
select select "676369"
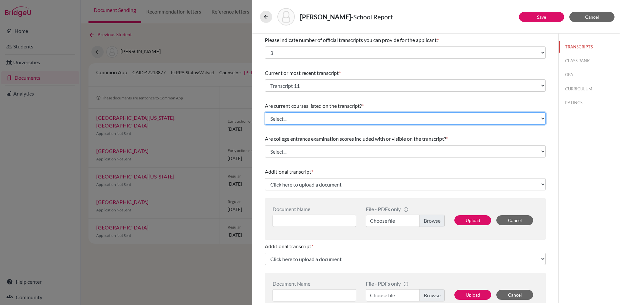
click at [309, 120] on select "Select... Yes No" at bounding box center [405, 118] width 281 height 12
select select "1"
click at [265, 112] on select "Select... Yes No" at bounding box center [405, 118] width 281 height 12
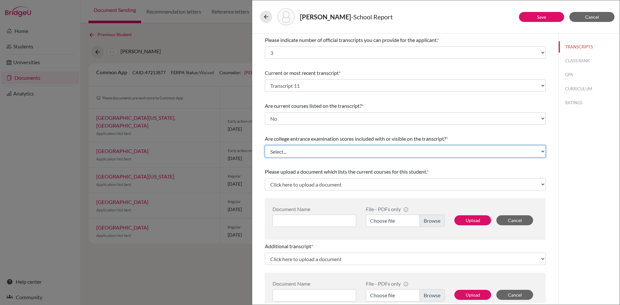
click at [300, 151] on select "Select... Yes No" at bounding box center [405, 151] width 281 height 12
select select "1"
click at [265, 145] on select "Select... Yes No" at bounding box center [405, 151] width 281 height 12
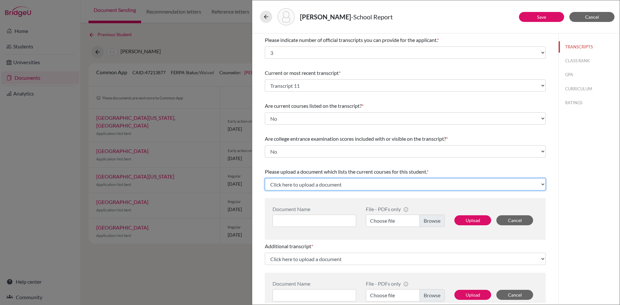
click at [309, 188] on select "Click here to upload a document Upload New File" at bounding box center [405, 184] width 281 height 12
select select "Upload New File"
click at [265, 178] on select "Click here to upload a document Upload New File" at bounding box center [405, 184] width 281 height 12
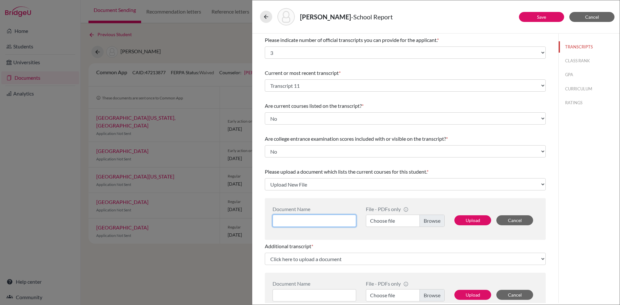
click at [314, 220] on input at bounding box center [314, 221] width 84 height 12
click at [296, 221] on input "Current courses" at bounding box center [314, 221] width 84 height 12
type input "Current Courses"
click at [416, 214] on div "File - PDFs only info CommonApp has file size limit of 2MB per file Choose file" at bounding box center [405, 219] width 88 height 26
click at [425, 217] on label "Choose file" at bounding box center [405, 221] width 79 height 12
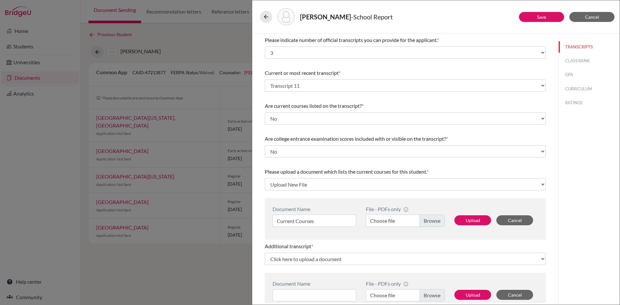
click at [425, 217] on input "Choose file" at bounding box center [405, 221] width 79 height 12
click at [481, 222] on button "Upload" at bounding box center [472, 220] width 37 height 10
select select "676370"
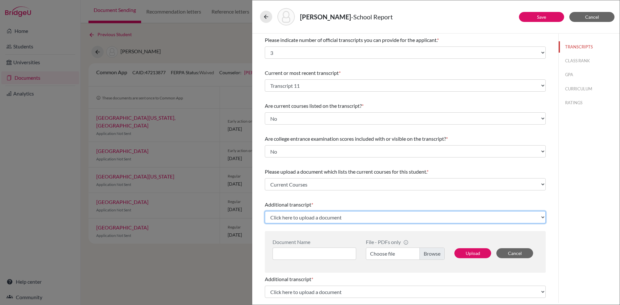
click at [345, 219] on select "Click here to upload a document Upload New File" at bounding box center [405, 217] width 281 height 12
select select "Upload New File"
click at [265, 211] on select "Click here to upload a document Upload New File" at bounding box center [405, 217] width 281 height 12
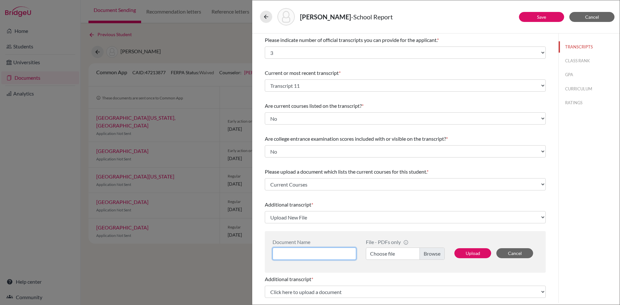
click at [329, 251] on input at bounding box center [314, 254] width 84 height 12
paste input "Transcript 11"
type input "Transcript 10"
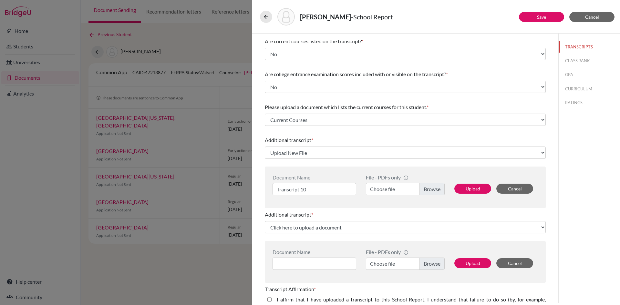
click at [424, 192] on label "Choose file" at bounding box center [405, 189] width 79 height 12
click at [424, 192] on input "Choose file" at bounding box center [405, 189] width 79 height 12
click at [467, 188] on button "Upload" at bounding box center [472, 189] width 37 height 10
select select "676373"
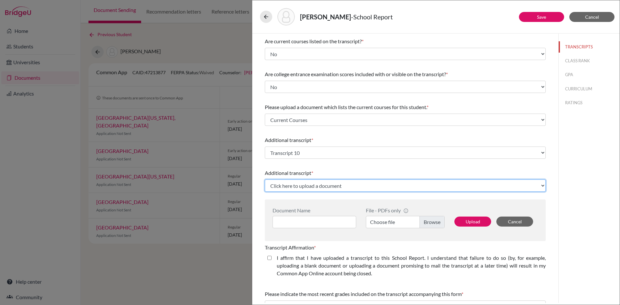
click at [341, 187] on select "Click here to upload a document Upload New File" at bounding box center [405, 185] width 281 height 12
select select "Upload New File"
click at [265, 179] on select "Click here to upload a document Upload New File" at bounding box center [405, 185] width 281 height 12
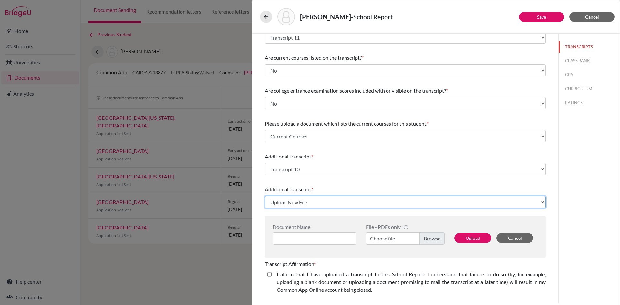
scroll to position [32, 0]
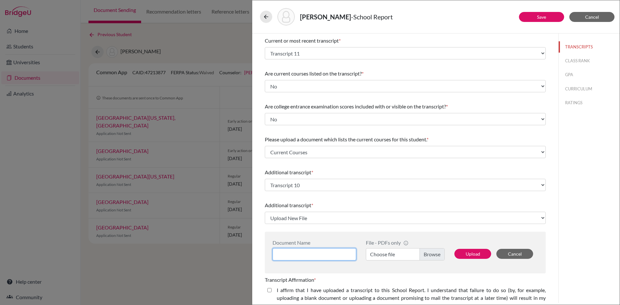
click at [322, 258] on input at bounding box center [314, 254] width 84 height 12
paste input "Transcript 11"
type input "Transcript 9"
click at [429, 251] on label "Choose file" at bounding box center [405, 254] width 79 height 12
click at [429, 251] on input "Choose file" at bounding box center [405, 254] width 79 height 12
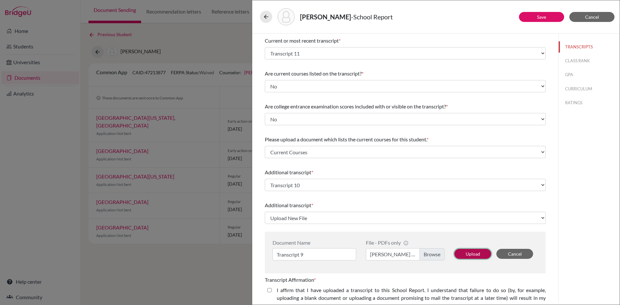
click at [470, 253] on button "Upload" at bounding box center [472, 254] width 37 height 10
select select "676375"
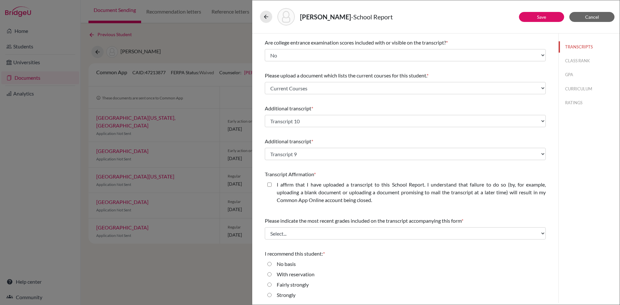
scroll to position [97, 0]
click at [270, 184] on closed\ "I affirm that I have uploaded a transcript to this School Report. I understand …" at bounding box center [269, 184] width 4 height 8
checkbox closed\ "true"
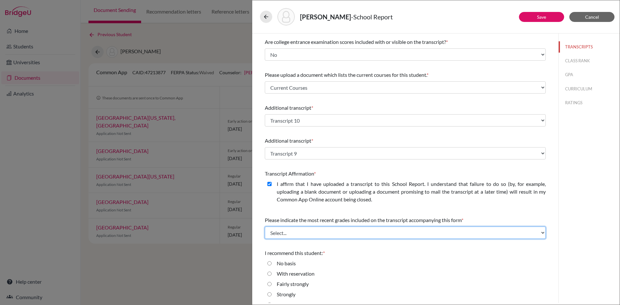
click at [304, 232] on select "Select... Final junior year grades 1st Quarter senior year grades 2nd Quarter/1…" at bounding box center [405, 233] width 281 height 12
select select "0"
click at [265, 227] on select "Select... Final junior year grades 1st Quarter senior year grades 2nd Quarter/1…" at bounding box center [405, 233] width 281 height 12
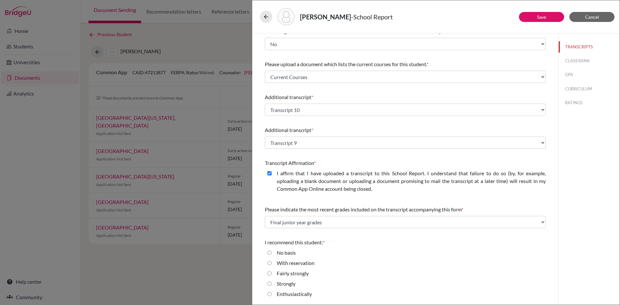
click at [270, 286] on input "Strongly" at bounding box center [269, 284] width 4 height 8
radio input "true"
click at [554, 16] on button "Save" at bounding box center [541, 17] width 45 height 10
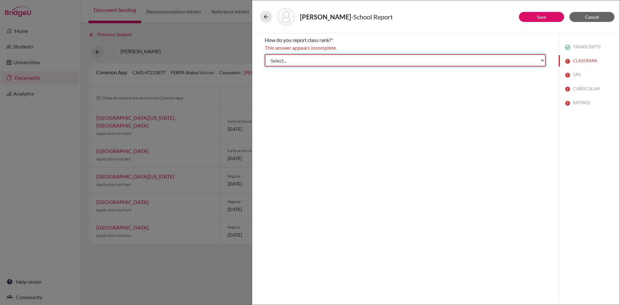
drag, startPoint x: 313, startPoint y: 62, endPoint x: 313, endPoint y: 66, distance: 4.2
click at [313, 62] on select "Select... Exact Decile Quintile Quartile None" at bounding box center [405, 60] width 281 height 12
select select "5"
click at [265, 54] on select "Select... Exact Decile Quintile Quartile None" at bounding box center [405, 60] width 281 height 12
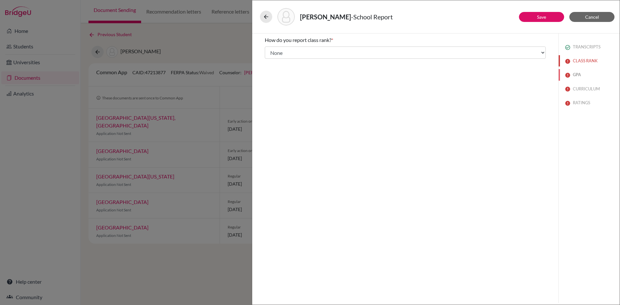
click at [574, 73] on button "GPA" at bounding box center [588, 74] width 61 height 11
click at [269, 62] on div "Yes" at bounding box center [405, 59] width 281 height 10
click at [269, 60] on input "Yes" at bounding box center [269, 58] width 4 height 8
radio input "true"
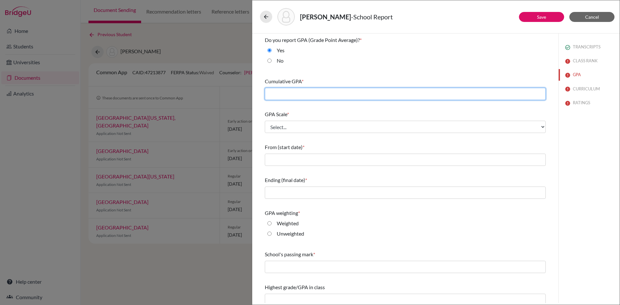
click at [290, 96] on input "text" at bounding box center [405, 94] width 281 height 12
type input "3.7"
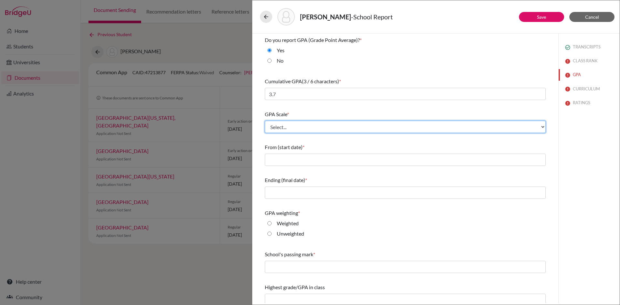
click at [292, 124] on select "Select... 4 5 6 7 8 9 10 11 12 13 14 15 16 17 18 19 20 100" at bounding box center [405, 127] width 281 height 12
select select "4"
click at [265, 121] on select "Select... 4 5 6 7 8 9 10 11 12 13 14 15 16 17 18 19 20 100" at bounding box center [405, 127] width 281 height 12
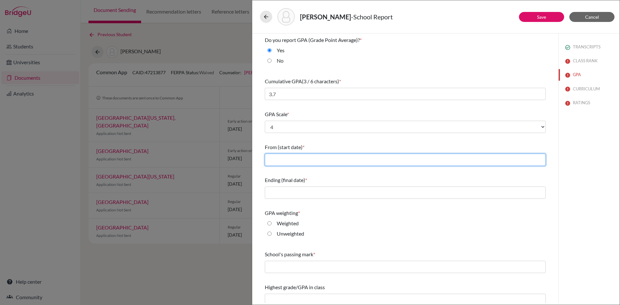
click at [286, 165] on input "text" at bounding box center [405, 160] width 281 height 12
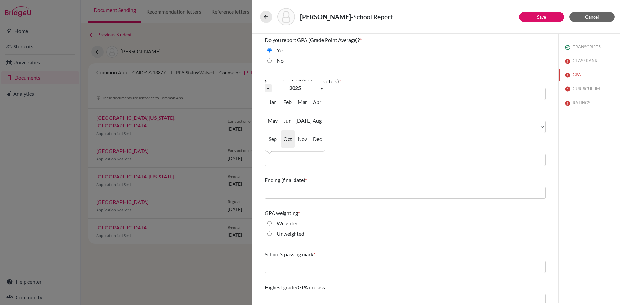
click at [270, 88] on th "«" at bounding box center [268, 88] width 6 height 8
click at [316, 124] on span "Aug" at bounding box center [317, 120] width 14 height 17
type input "08/2022"
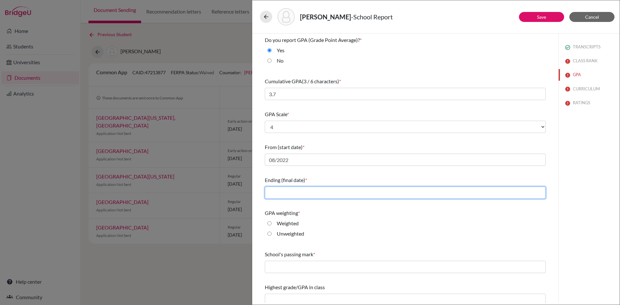
click at [313, 190] on input "text" at bounding box center [405, 193] width 281 height 12
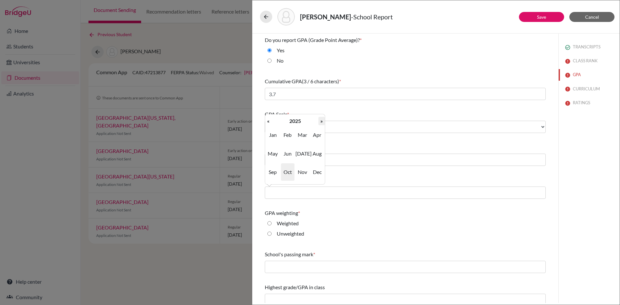
click at [319, 121] on th "»" at bounding box center [321, 121] width 6 height 8
click at [291, 152] on span "Jun" at bounding box center [288, 153] width 14 height 17
type input "06/2026"
click at [270, 225] on input "Weighted" at bounding box center [269, 223] width 4 height 8
radio input "true"
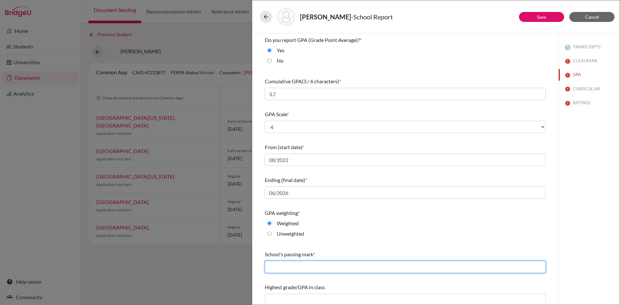
click at [307, 262] on input "text" at bounding box center [405, 267] width 281 height 12
type input "60"
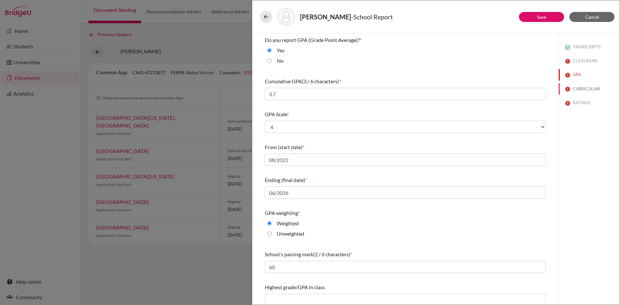
click at [572, 92] on button "CURRICULUM" at bounding box center [588, 88] width 61 height 11
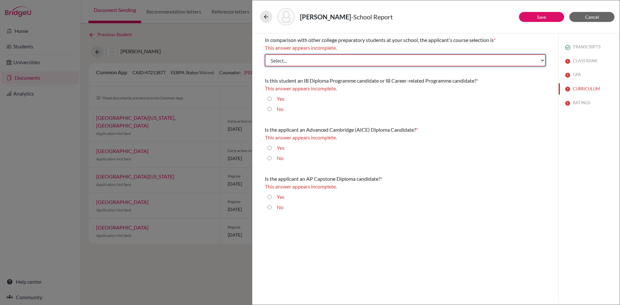
click at [314, 54] on select "Select... Less than demanding Average [PERSON_NAME] Very demanding Most demandi…" at bounding box center [405, 60] width 281 height 12
select select "2"
click at [265, 54] on select "Select... Less than demanding Average [PERSON_NAME] Very demanding Most demandi…" at bounding box center [405, 60] width 281 height 12
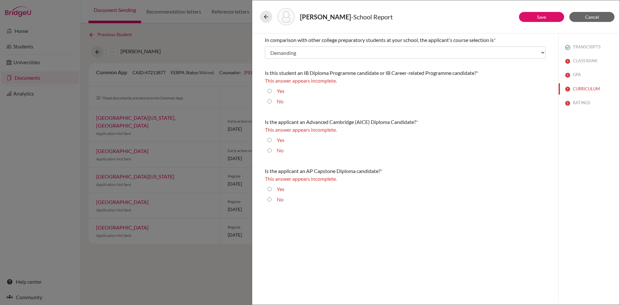
click at [270, 100] on input "No" at bounding box center [269, 101] width 4 height 8
radio input "true"
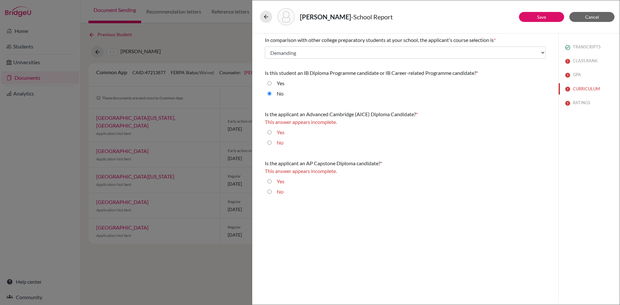
click at [271, 145] on div "No" at bounding box center [277, 144] width 12 height 10
click at [269, 146] on input "No" at bounding box center [269, 143] width 4 height 8
radio input "true"
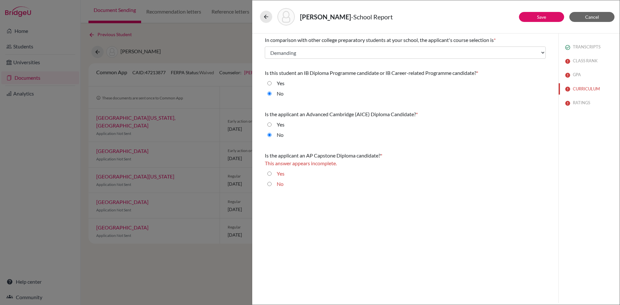
click at [270, 186] on input "No" at bounding box center [269, 184] width 4 height 8
radio input "true"
click at [573, 101] on button "RATINGS" at bounding box center [588, 102] width 61 height 11
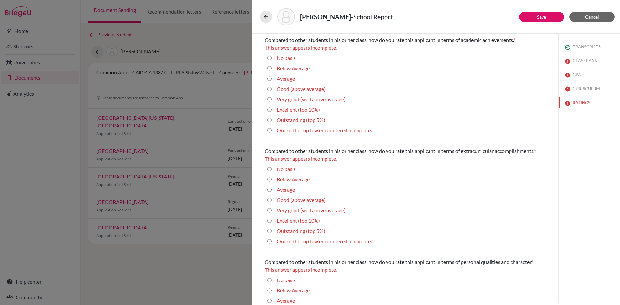
click at [269, 89] on average\) "Good (above average)" at bounding box center [269, 89] width 4 height 8
radio average\) "true"
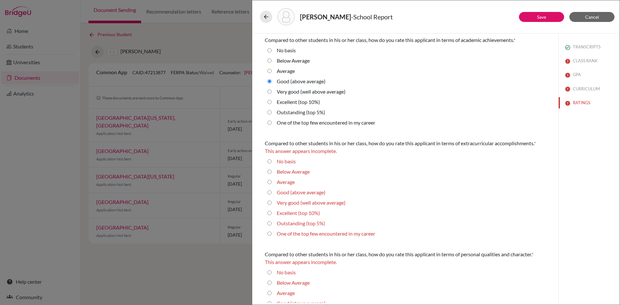
click at [270, 194] on average\) "Good (above average)" at bounding box center [269, 192] width 4 height 8
radio average\) "true"
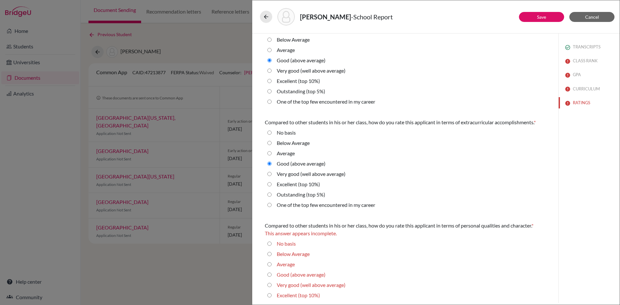
scroll to position [32, 0]
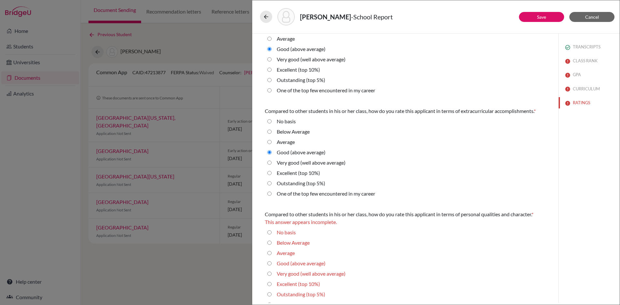
click at [270, 161] on average\) "Very good (well above average)" at bounding box center [269, 163] width 4 height 8
radio average\) "true"
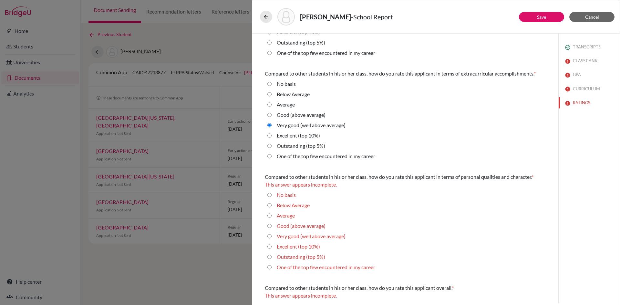
scroll to position [97, 0]
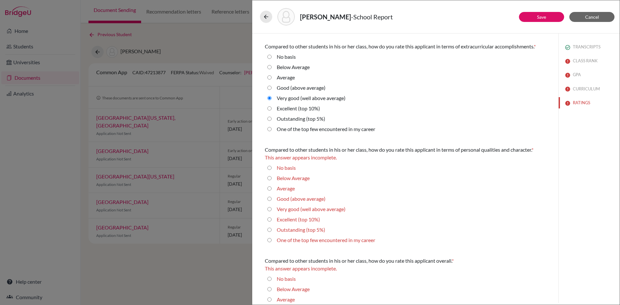
click at [268, 208] on average\) "Very good (well above average)" at bounding box center [269, 209] width 4 height 8
radio average\) "true"
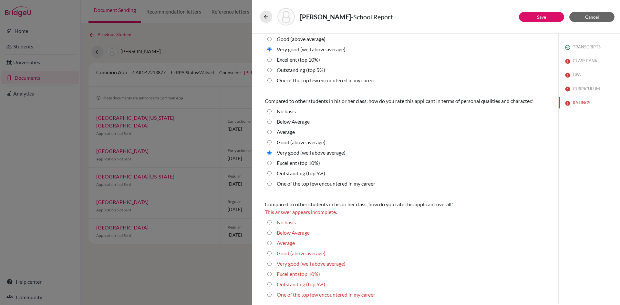
scroll to position [146, 0]
click at [269, 263] on average\) "Very good (well above average)" at bounding box center [269, 263] width 4 height 8
radio average\) "true"
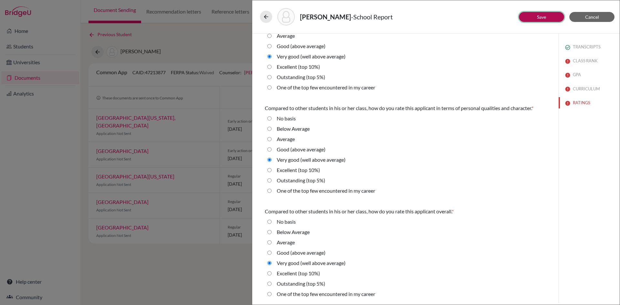
click at [535, 18] on button "Save" at bounding box center [541, 17] width 45 height 10
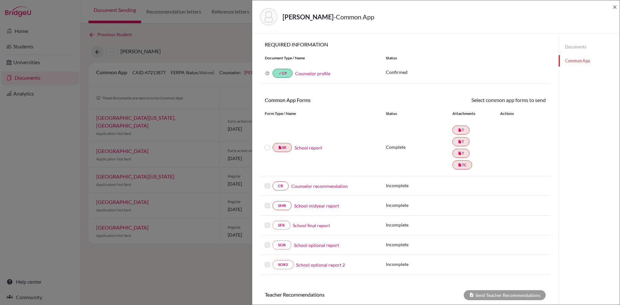
click at [267, 144] on label at bounding box center [267, 144] width 5 height 0
click at [0, 0] on input "checkbox" at bounding box center [0, 0] width 0 height 0
click at [524, 103] on icon at bounding box center [526, 100] width 5 height 5
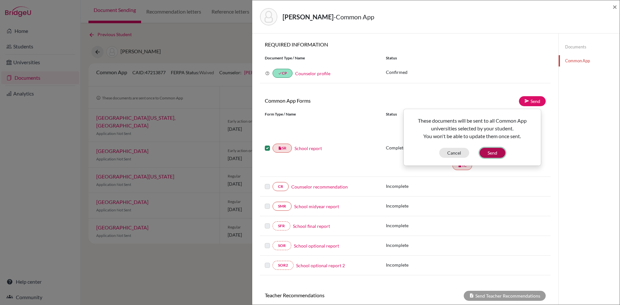
click at [492, 153] on button "Send" at bounding box center [492, 153] width 26 height 10
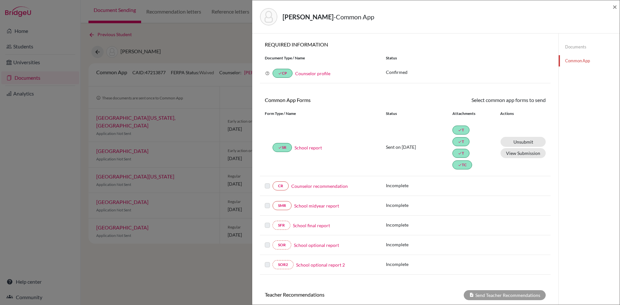
drag, startPoint x: 612, startPoint y: 7, endPoint x: 605, endPoint y: 11, distance: 7.7
click at [612, 7] on div "[PERSON_NAME] - Common App ×" at bounding box center [436, 17] width 362 height 28
click at [613, 6] on span "×" at bounding box center [614, 6] width 5 height 9
